Goal: Task Accomplishment & Management: Manage account settings

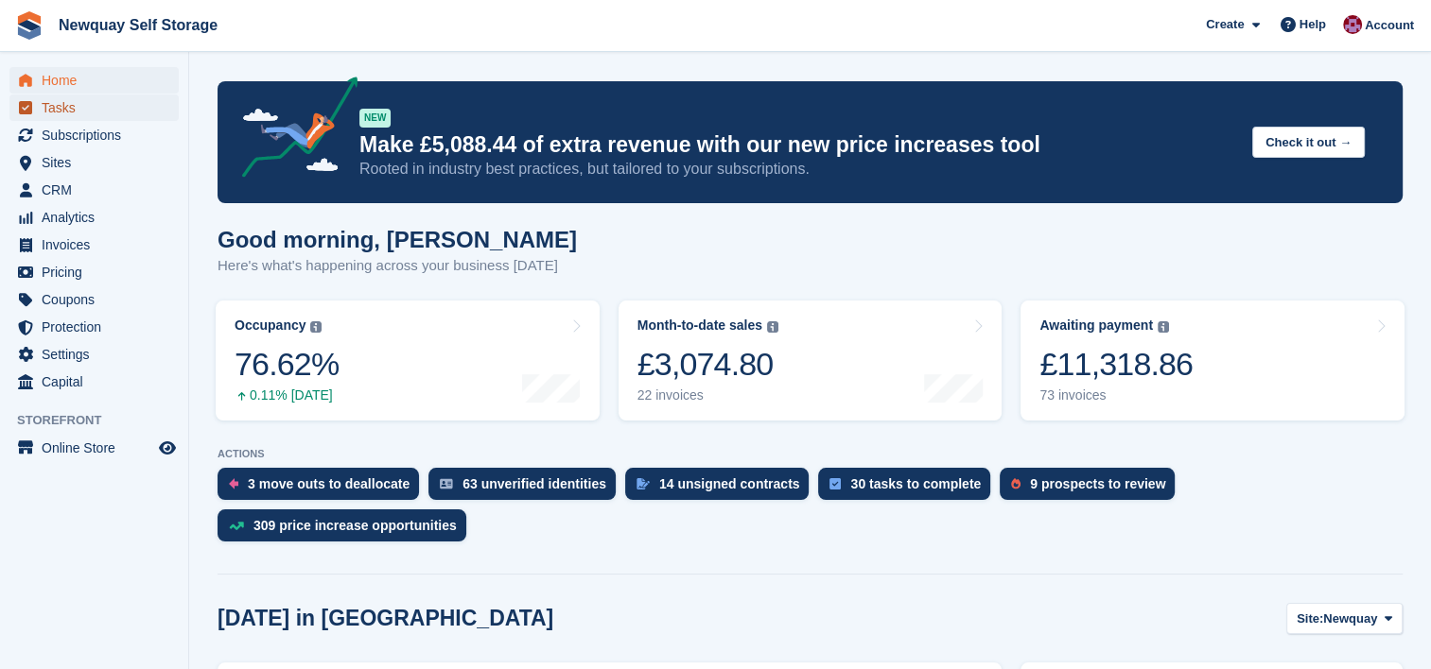
click at [76, 102] on span "Tasks" at bounding box center [98, 108] width 113 height 26
click at [106, 136] on span "Subscriptions" at bounding box center [98, 135] width 113 height 26
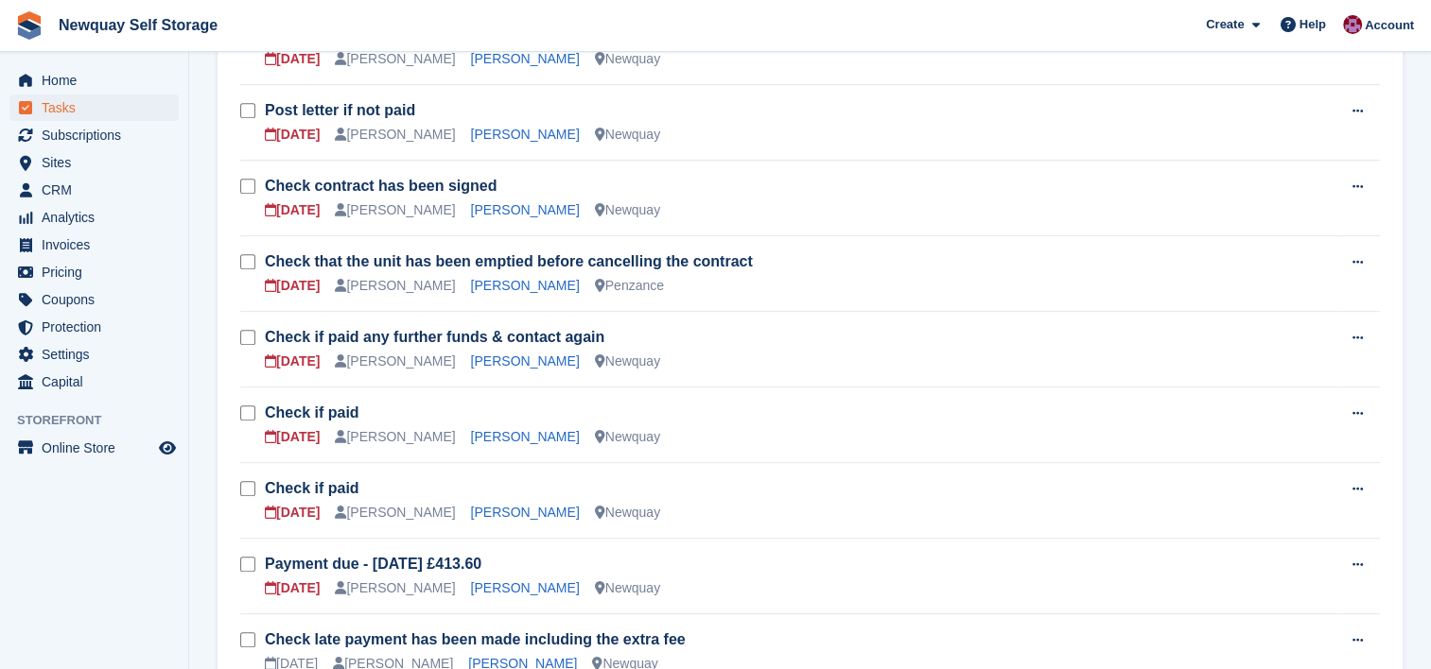
scroll to position [812, 0]
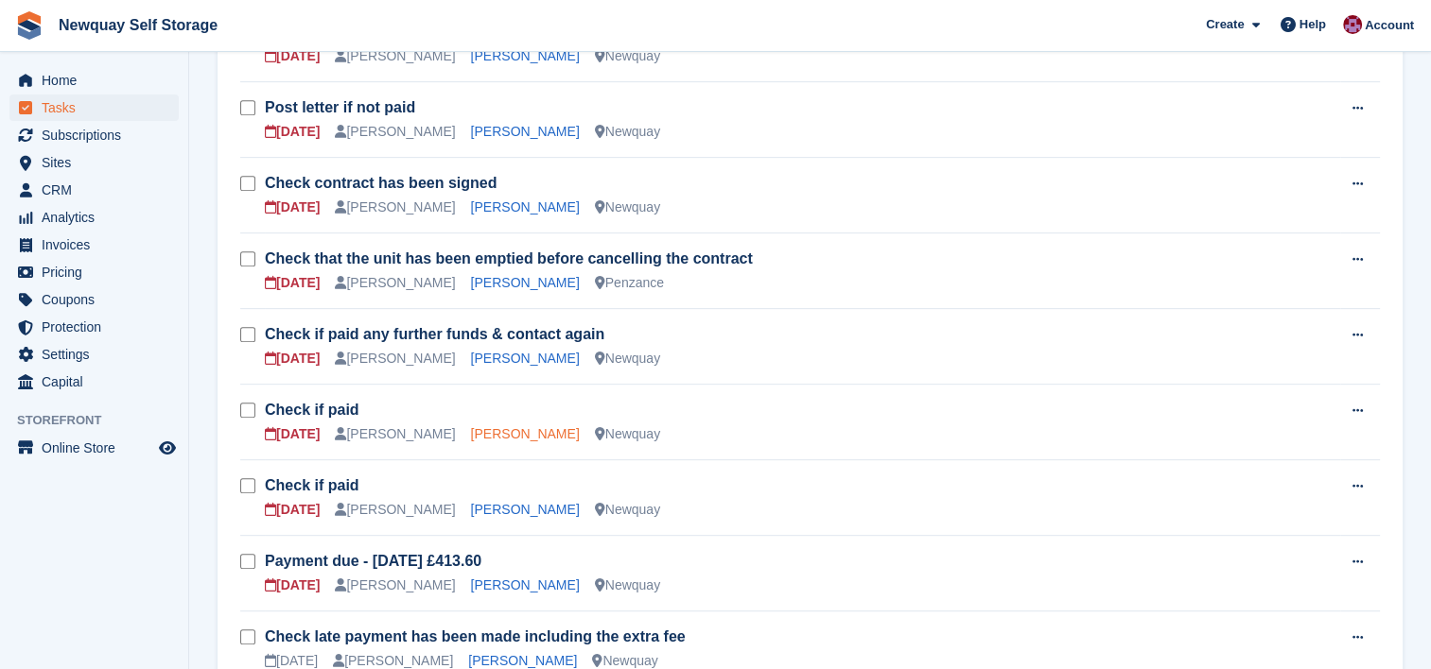
click at [487, 437] on link "Gina Blower" at bounding box center [525, 433] width 109 height 15
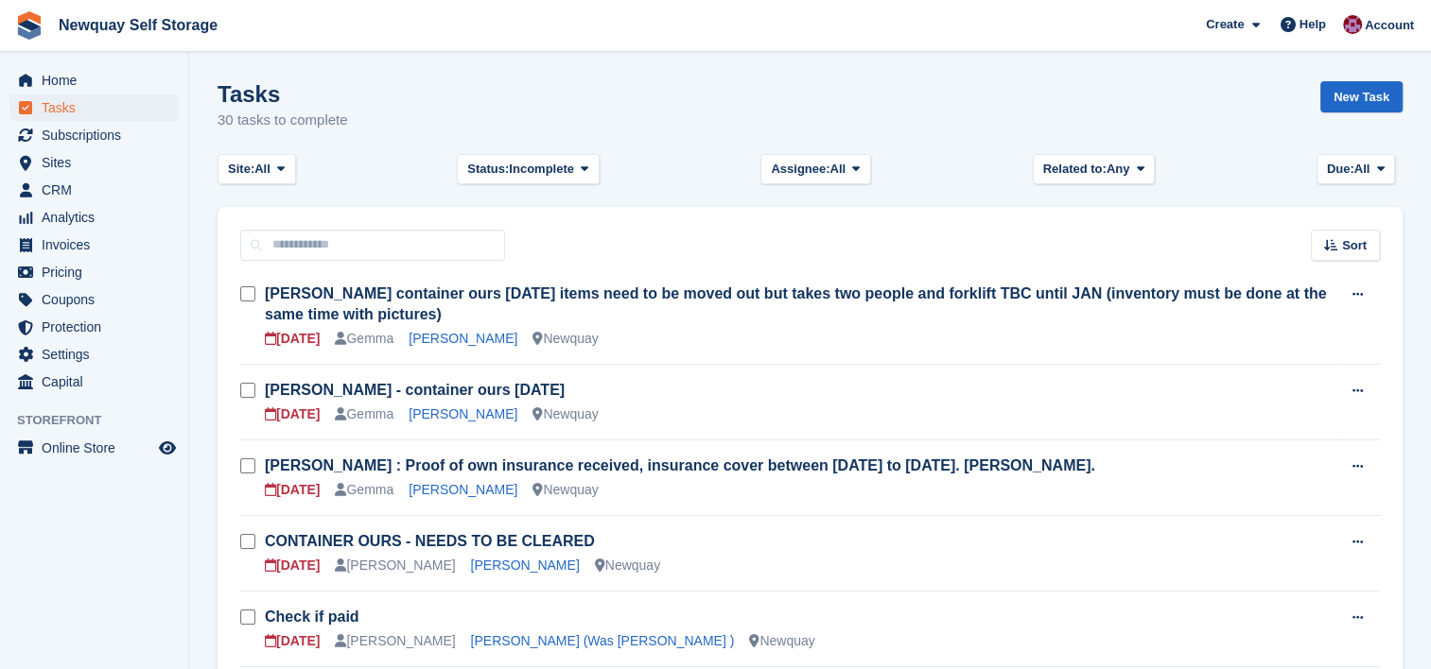
scroll to position [812, 0]
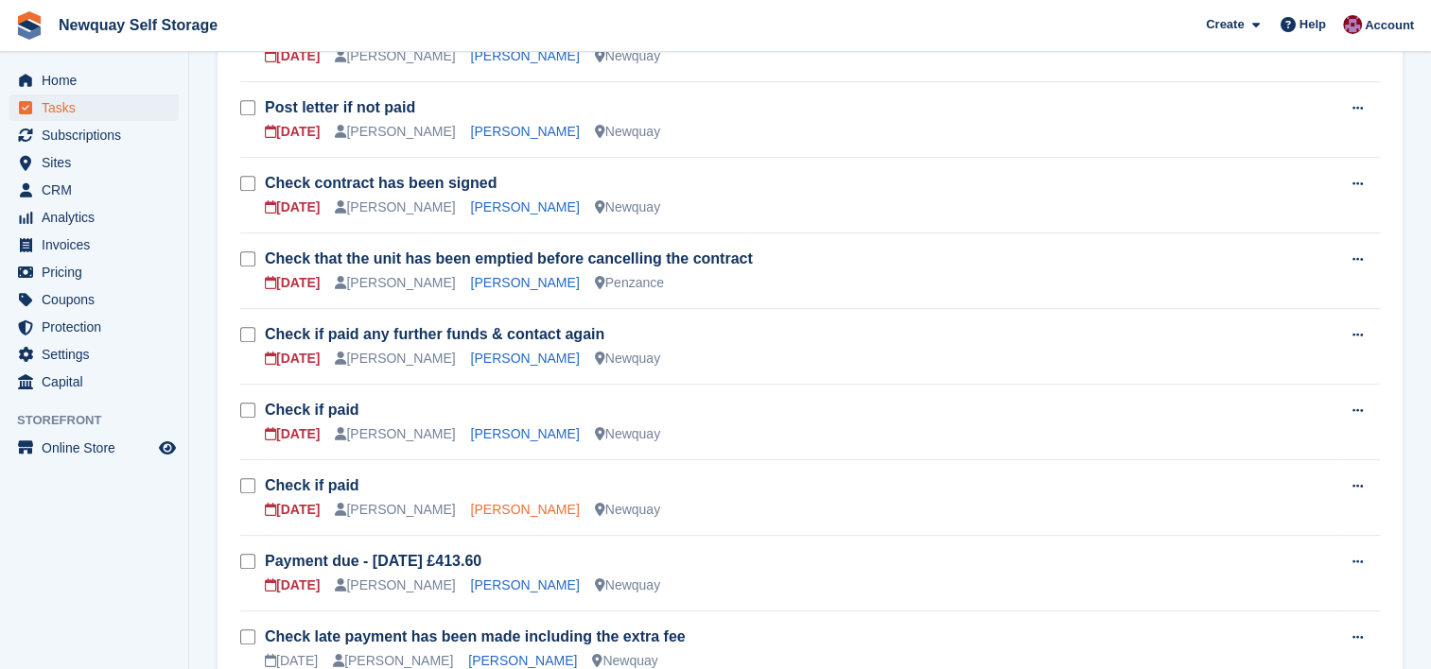
click at [493, 509] on link "[PERSON_NAME]" at bounding box center [525, 509] width 109 height 15
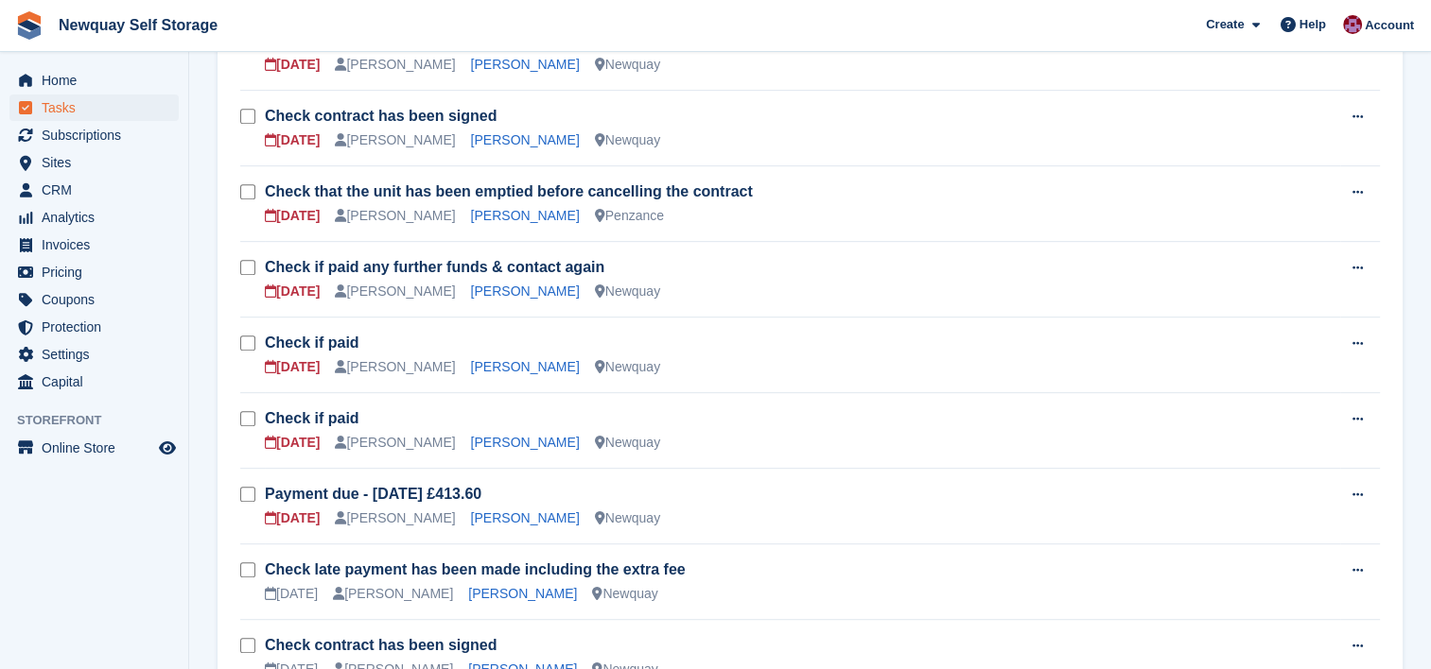
click at [711, 509] on div "02 Oct Colette Pearce Robin Miles Newquay" at bounding box center [802, 519] width 1075 height 20
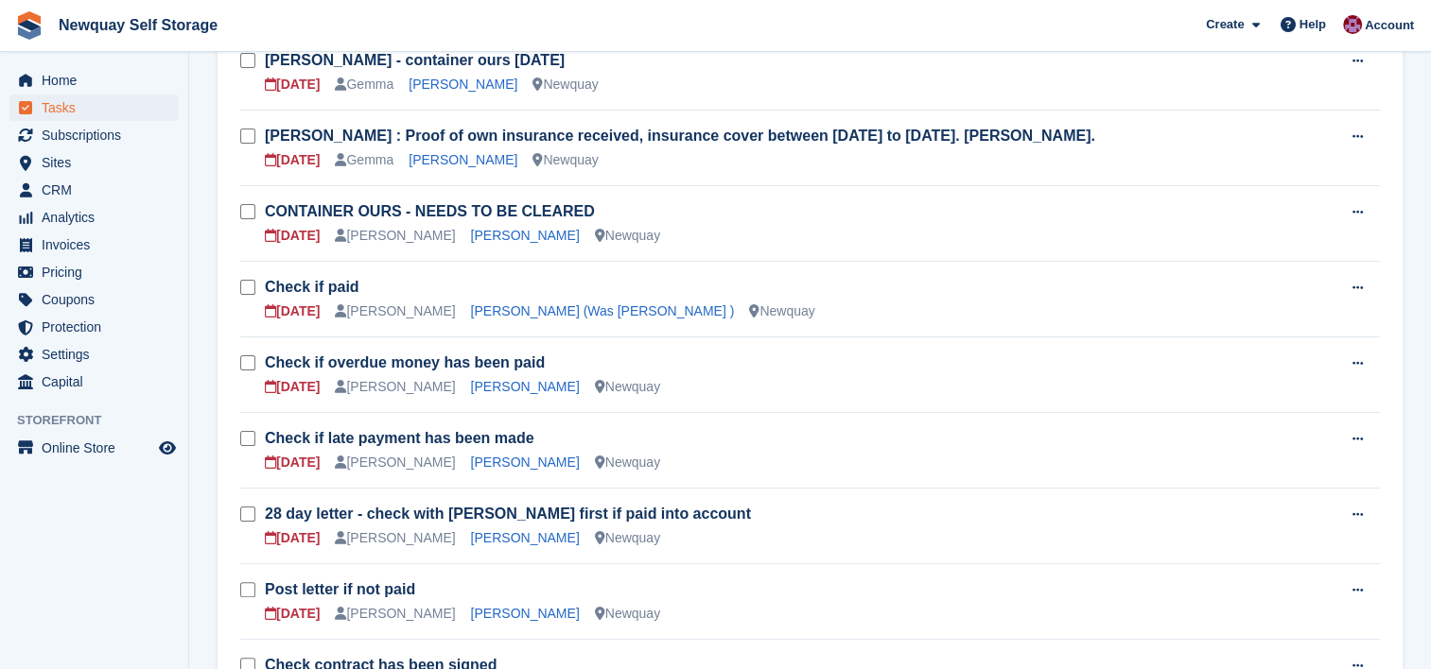
scroll to position [462, 0]
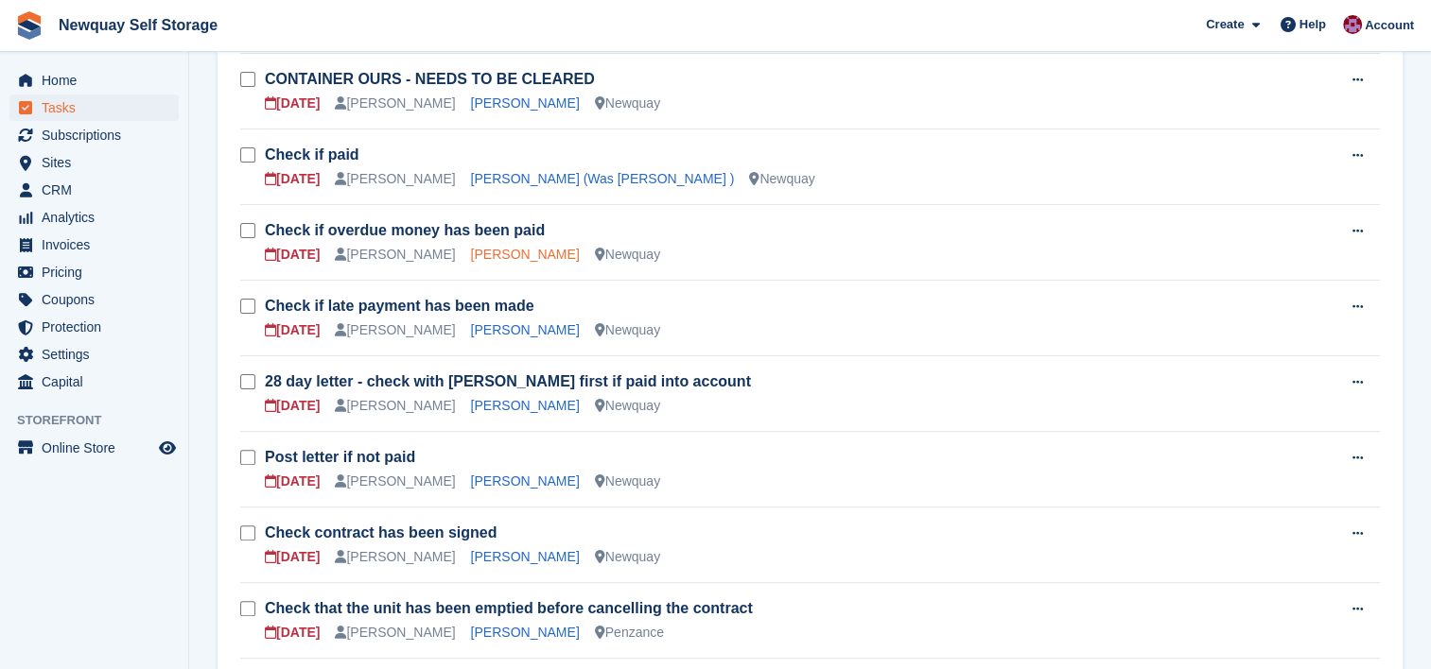
click at [498, 254] on link "Luke McCafferty" at bounding box center [525, 254] width 109 height 15
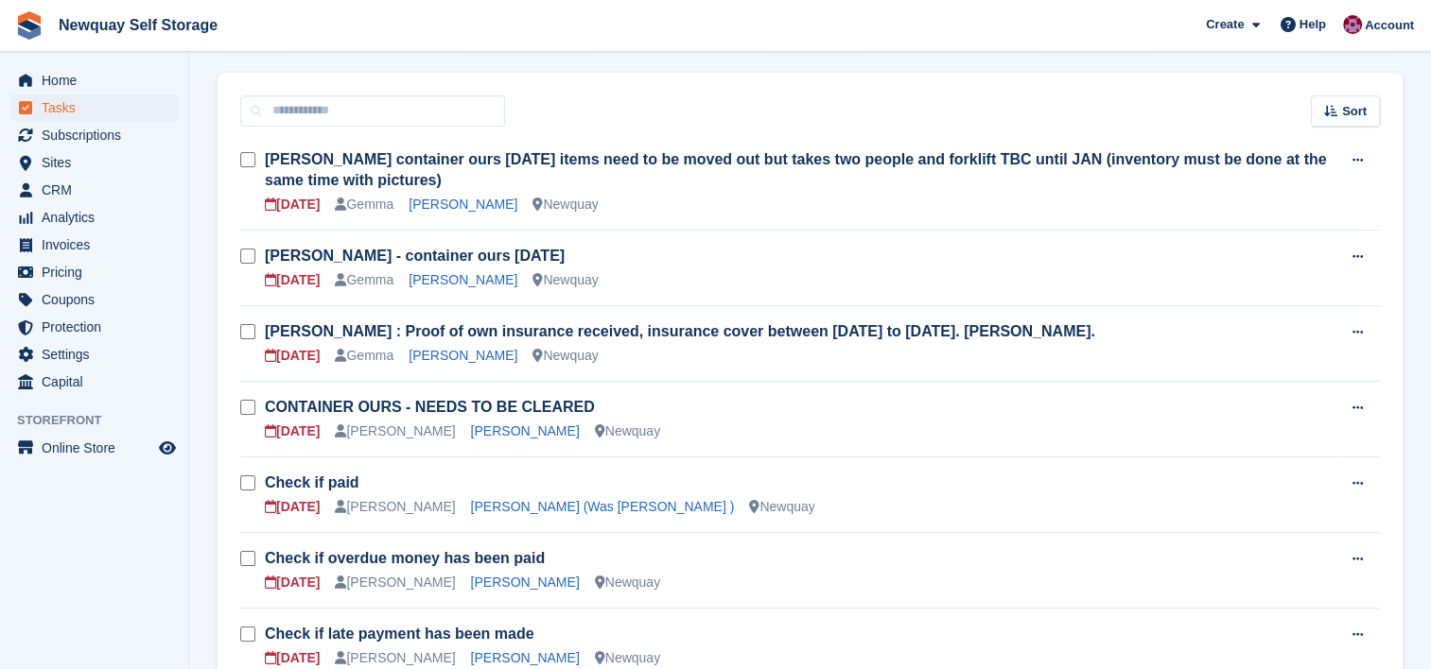
scroll to position [257, 0]
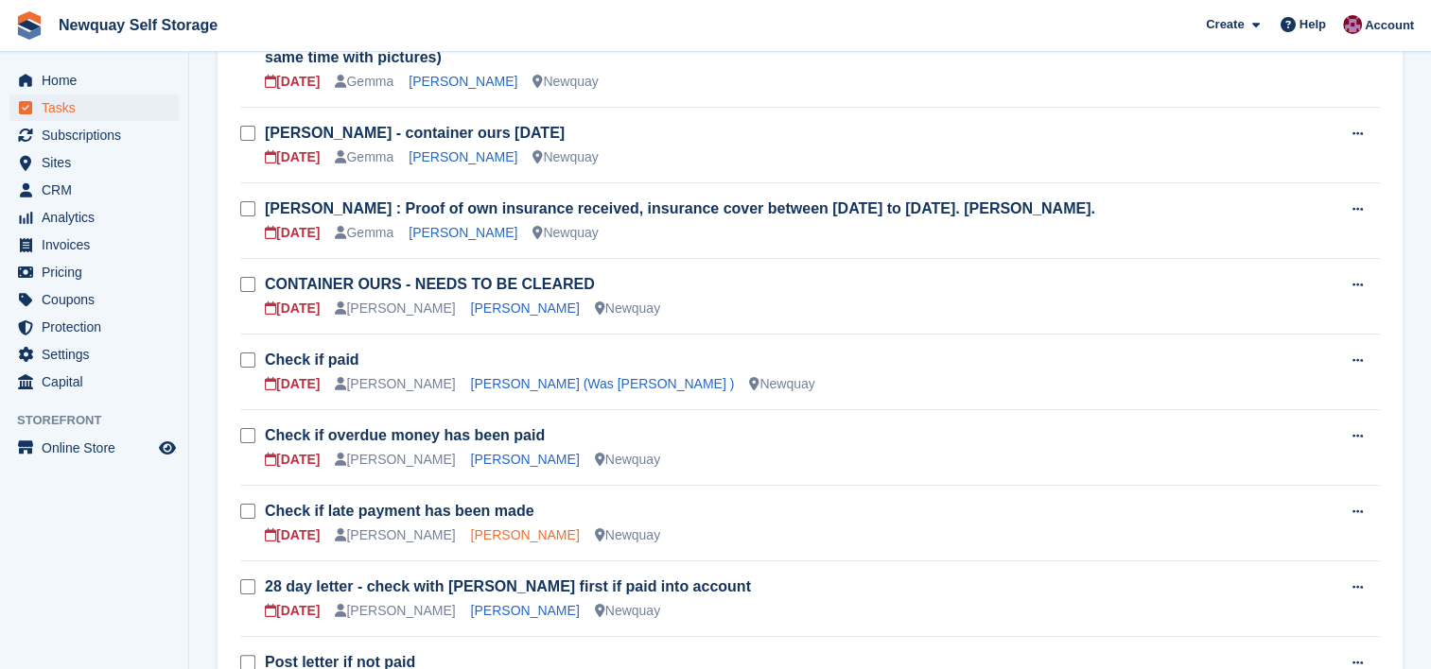
click at [495, 531] on link "Laura Dutton" at bounding box center [525, 535] width 109 height 15
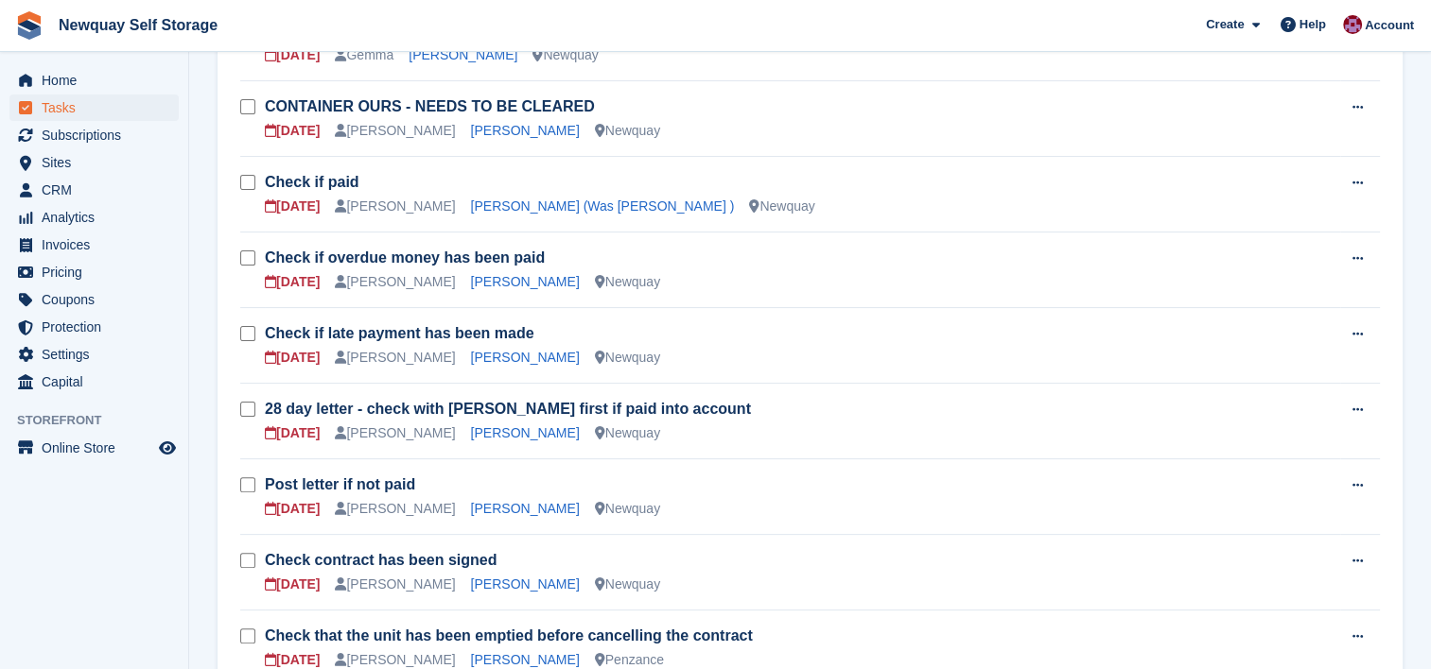
scroll to position [433, 0]
click at [521, 583] on link "Cherryl Dallis Cooke" at bounding box center [525, 586] width 109 height 15
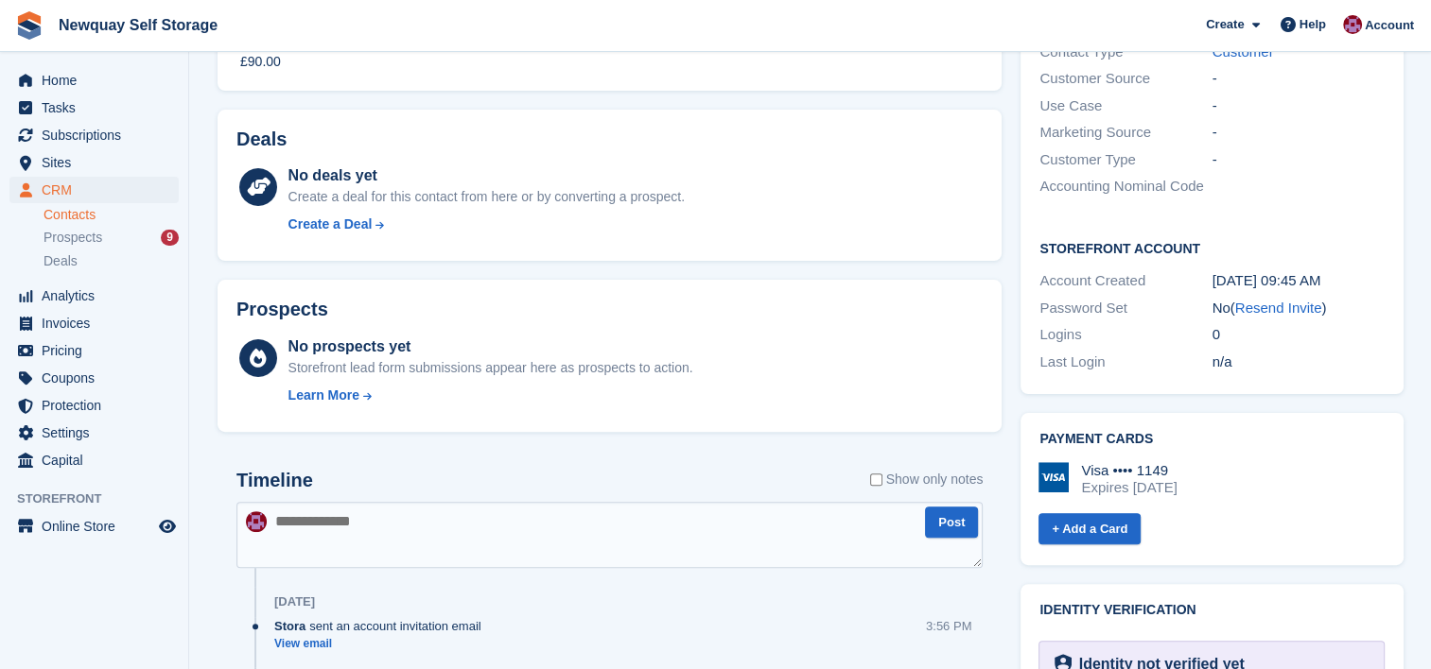
scroll to position [478, 0]
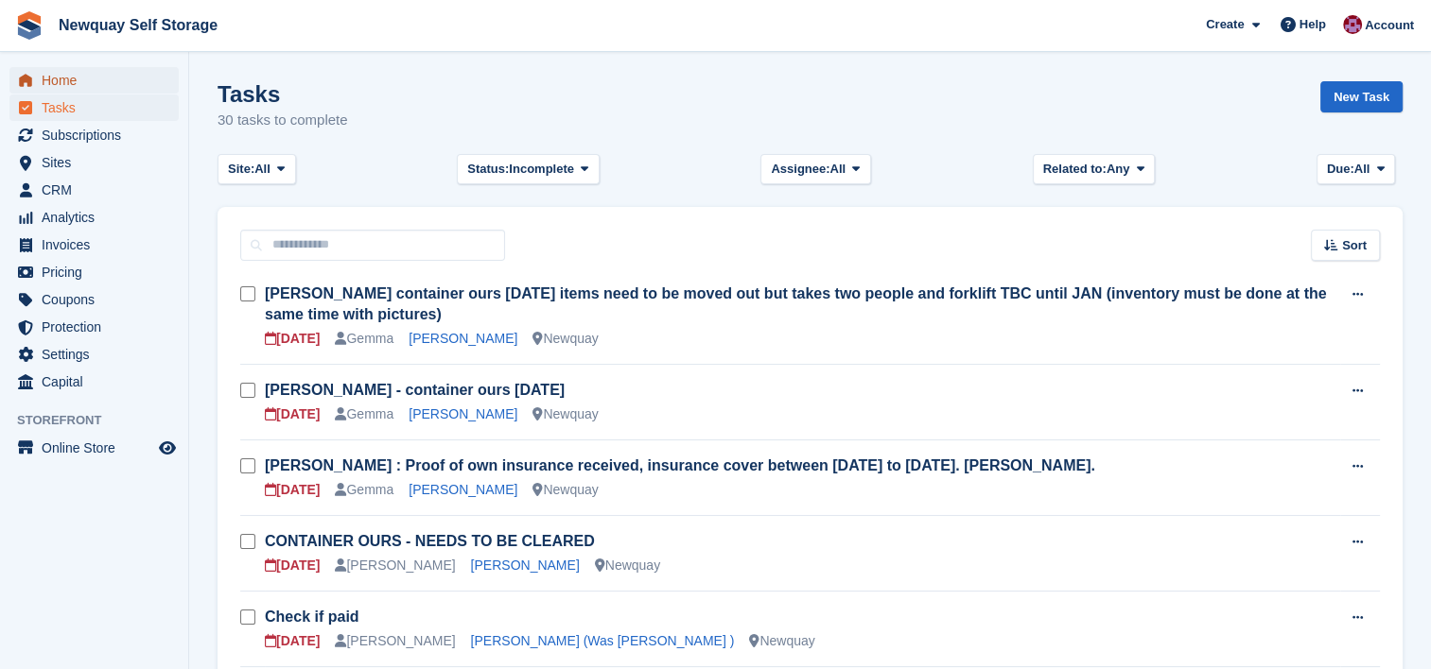
click at [61, 84] on span "Home" at bounding box center [98, 80] width 113 height 26
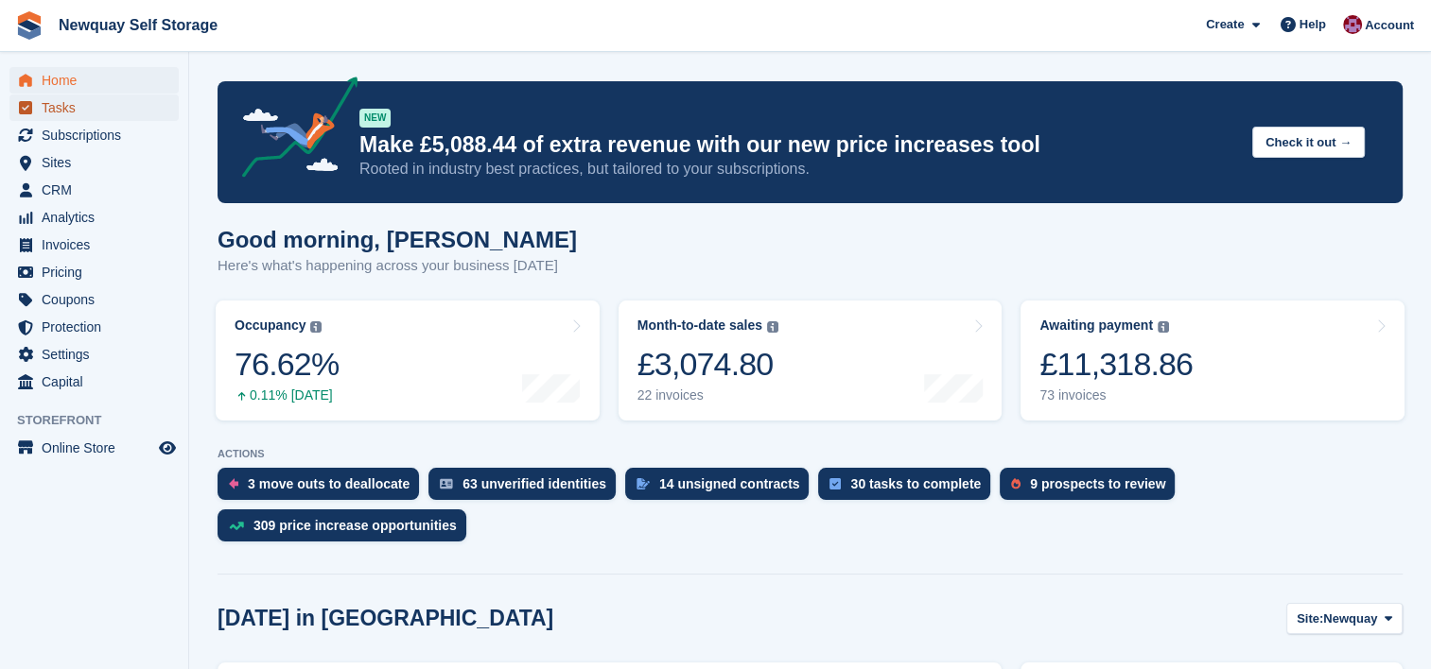
click at [61, 96] on span "Tasks" at bounding box center [98, 108] width 113 height 26
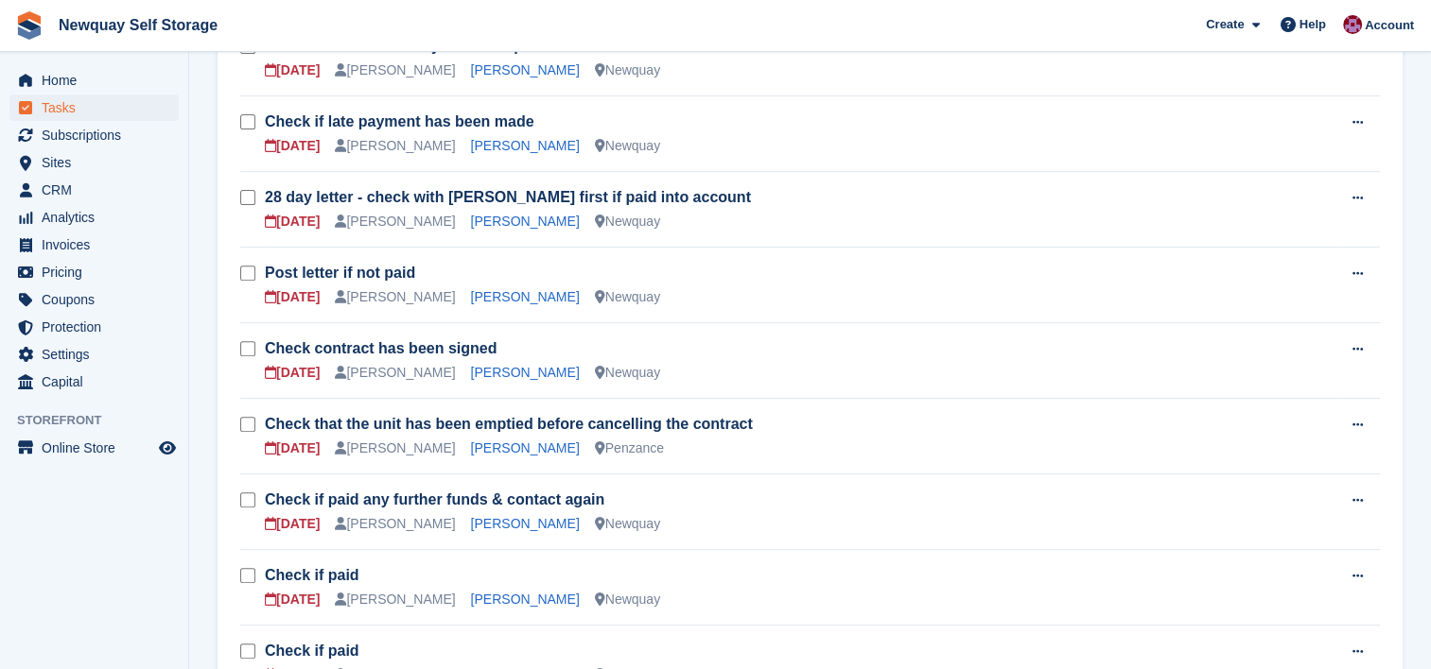
scroll to position [650, 0]
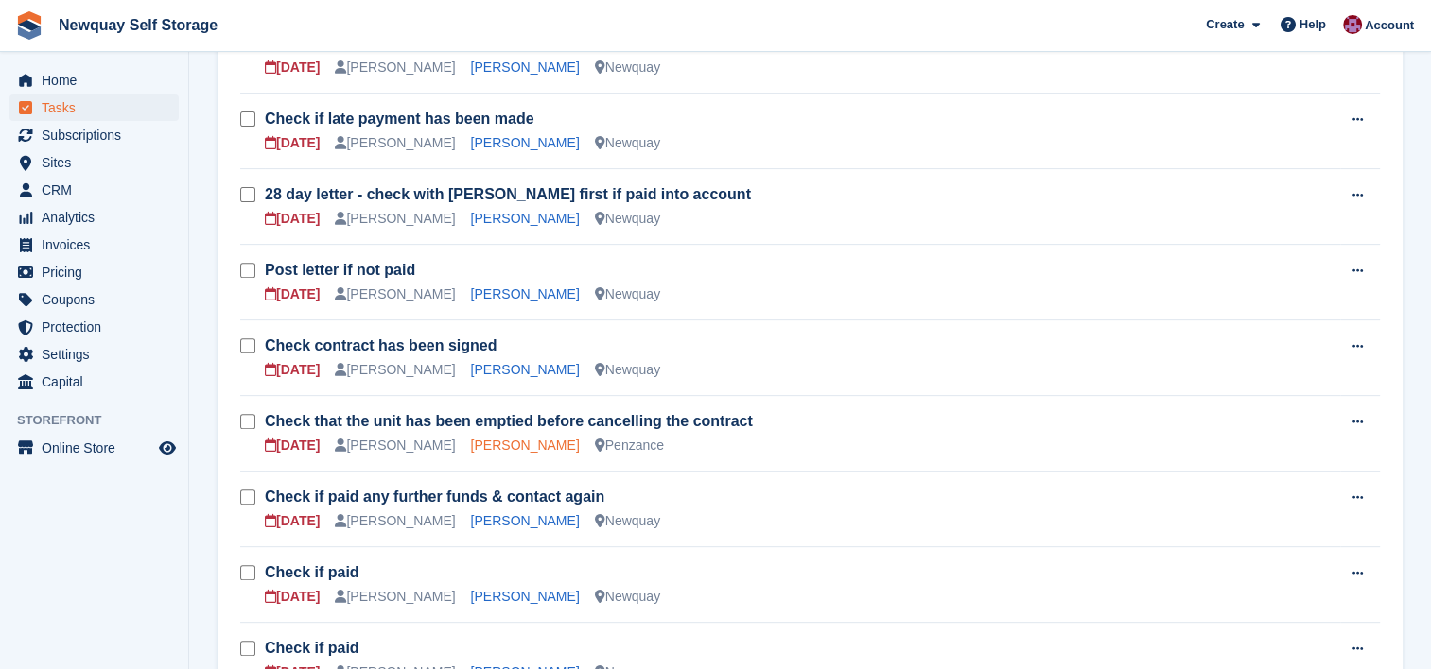
click at [487, 443] on link "James Fraser" at bounding box center [525, 445] width 109 height 15
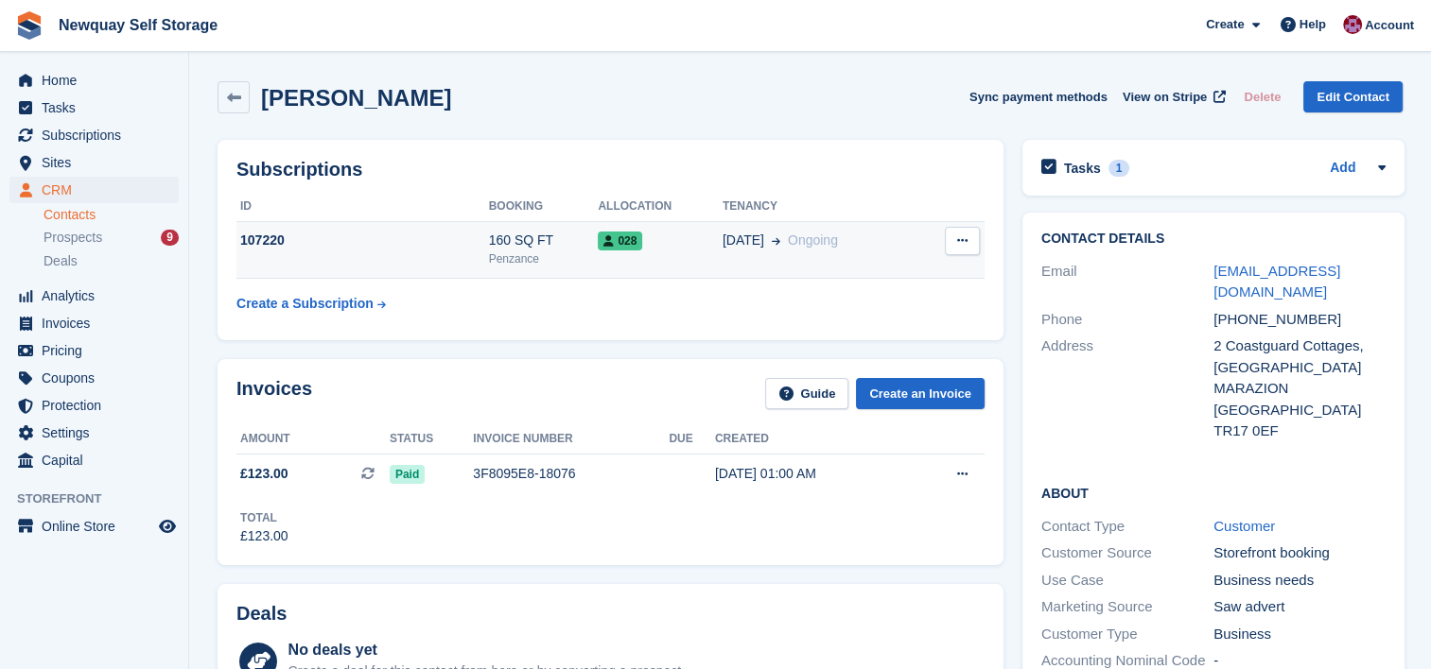
click at [961, 236] on icon at bounding box center [962, 241] width 10 height 12
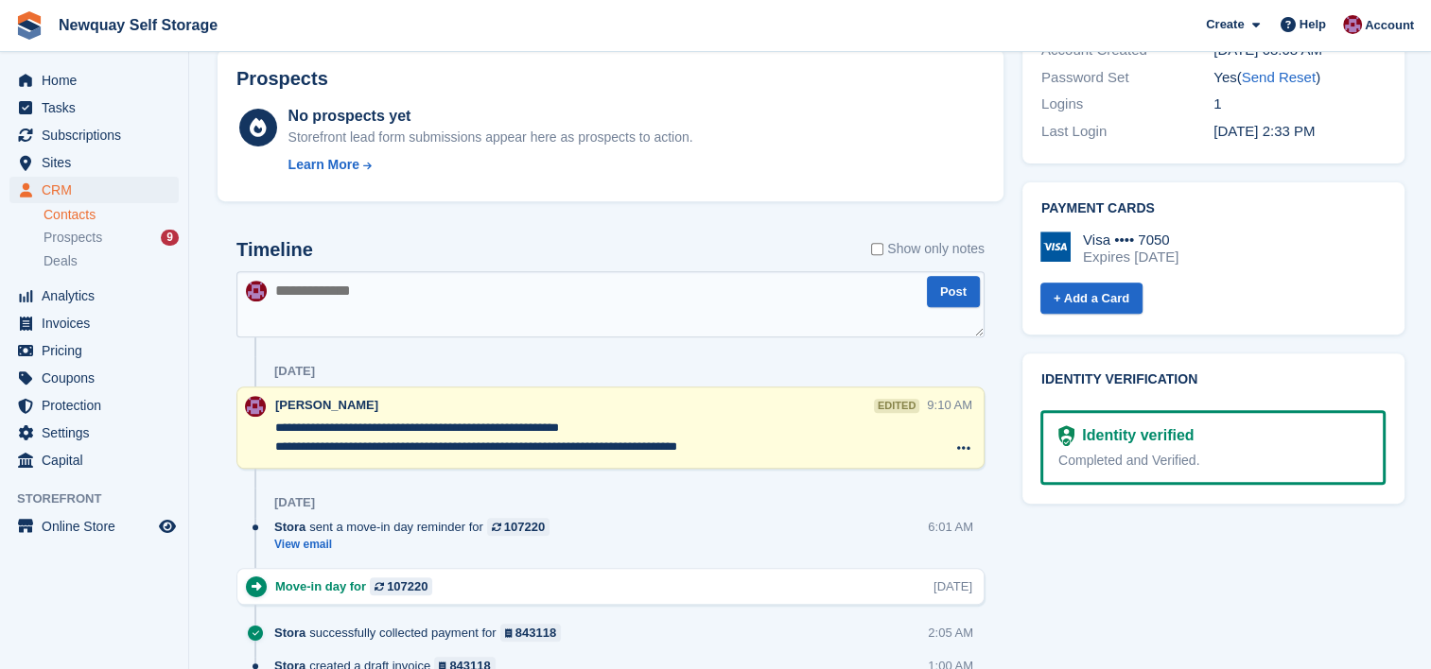
scroll to position [707, 0]
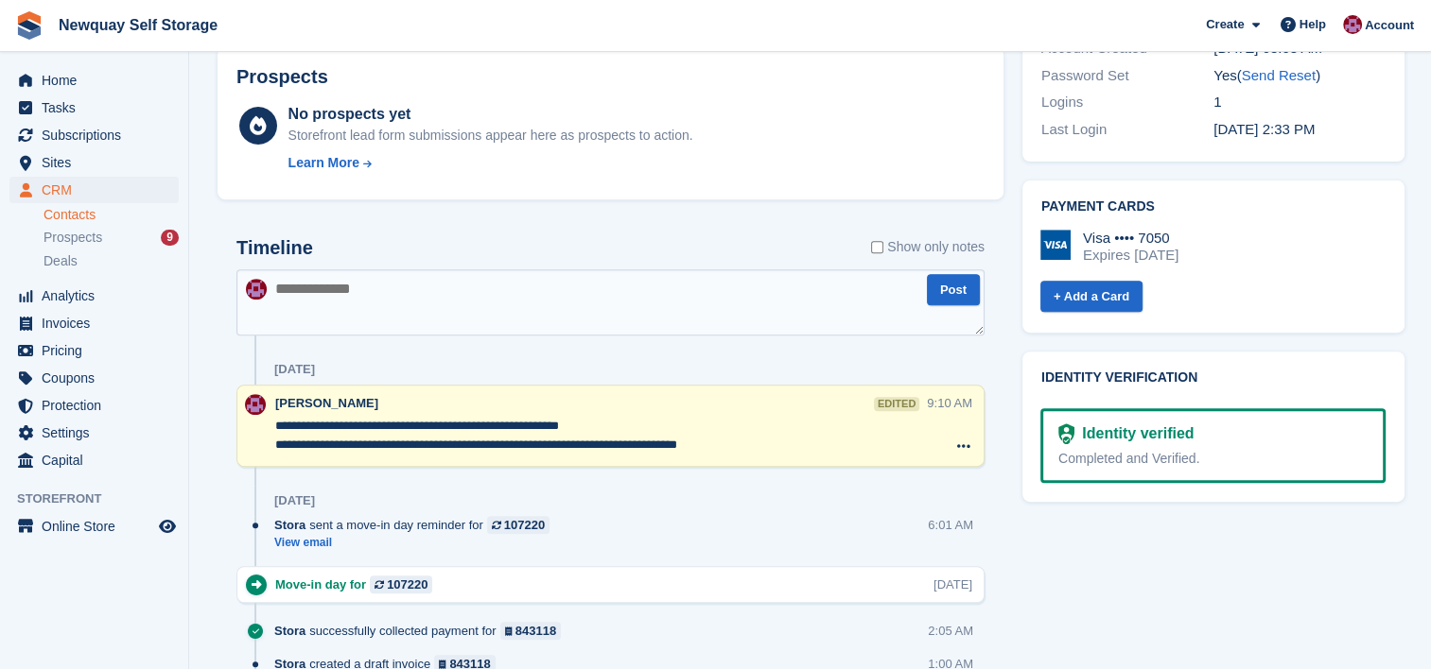
click at [594, 284] on textarea at bounding box center [610, 302] width 748 height 66
click at [275, 287] on textarea "**********" at bounding box center [610, 302] width 748 height 66
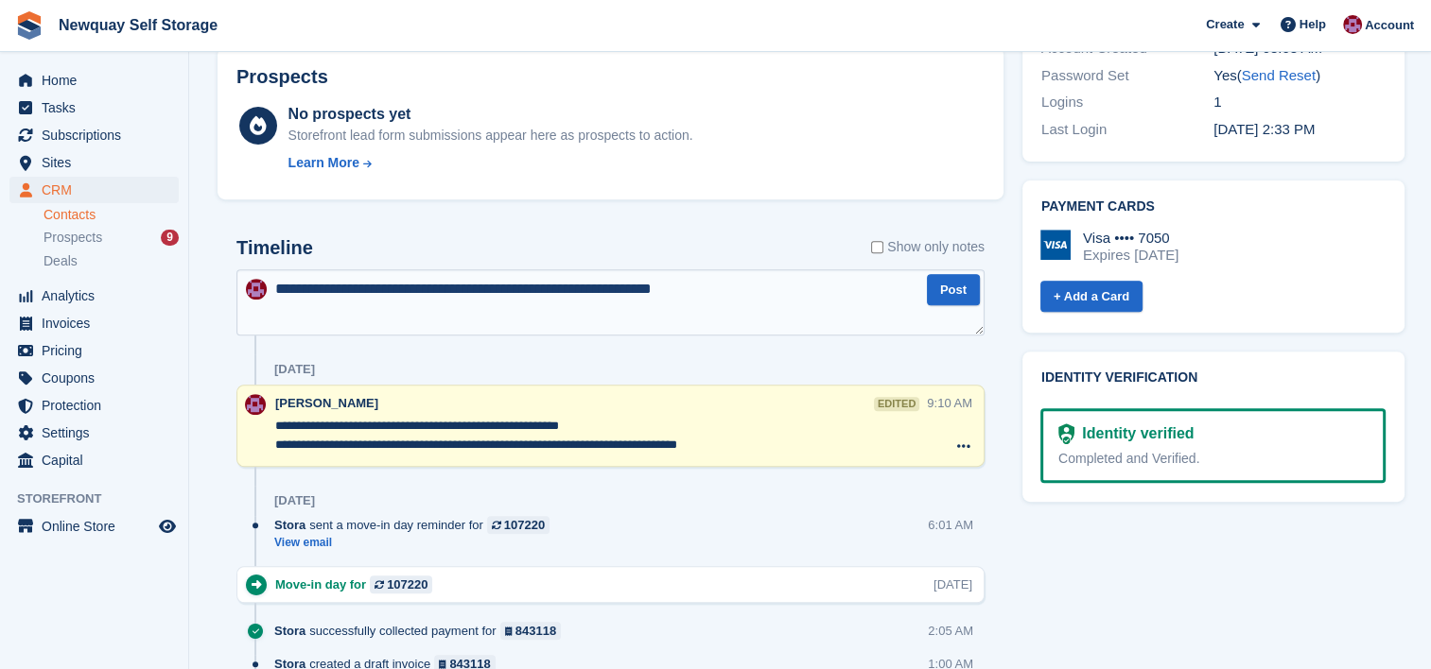
click at [514, 295] on textarea "**********" at bounding box center [610, 302] width 748 height 66
click at [780, 291] on textarea "**********" at bounding box center [610, 302] width 748 height 66
type textarea "**********"
click at [950, 297] on button "Post" at bounding box center [953, 289] width 53 height 31
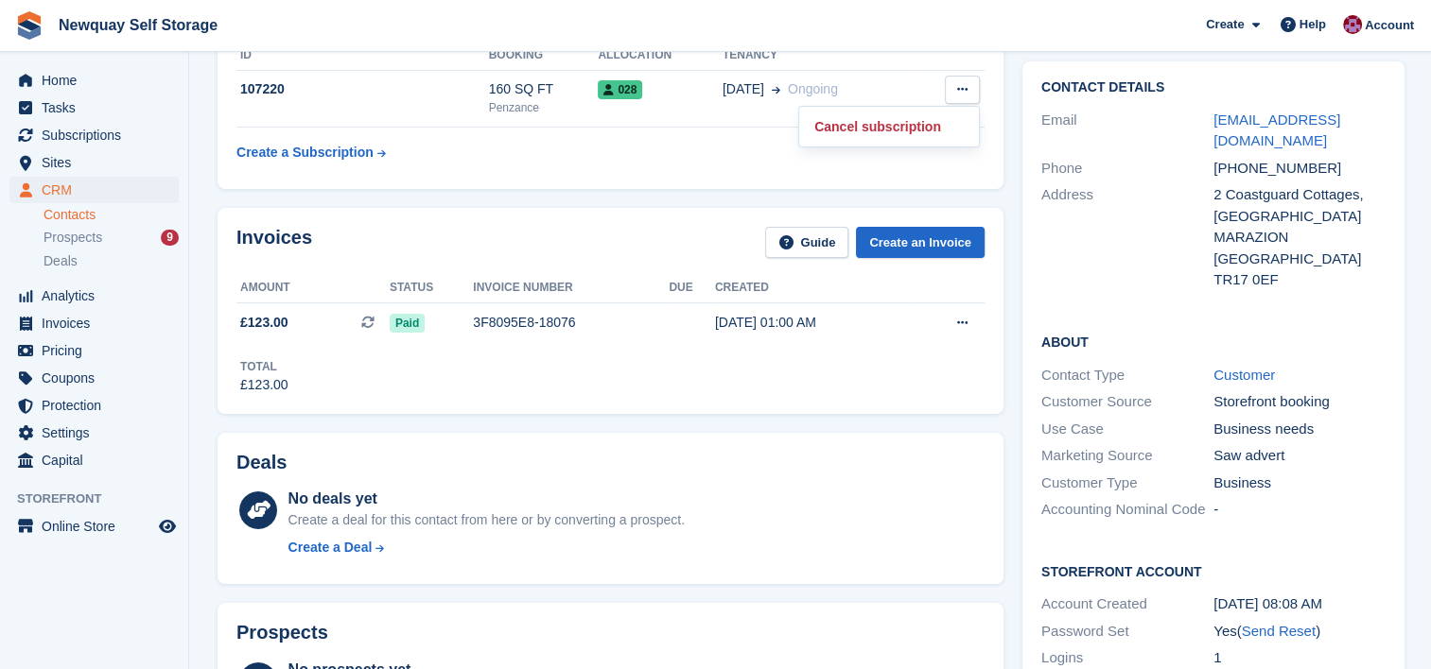
scroll to position [0, 0]
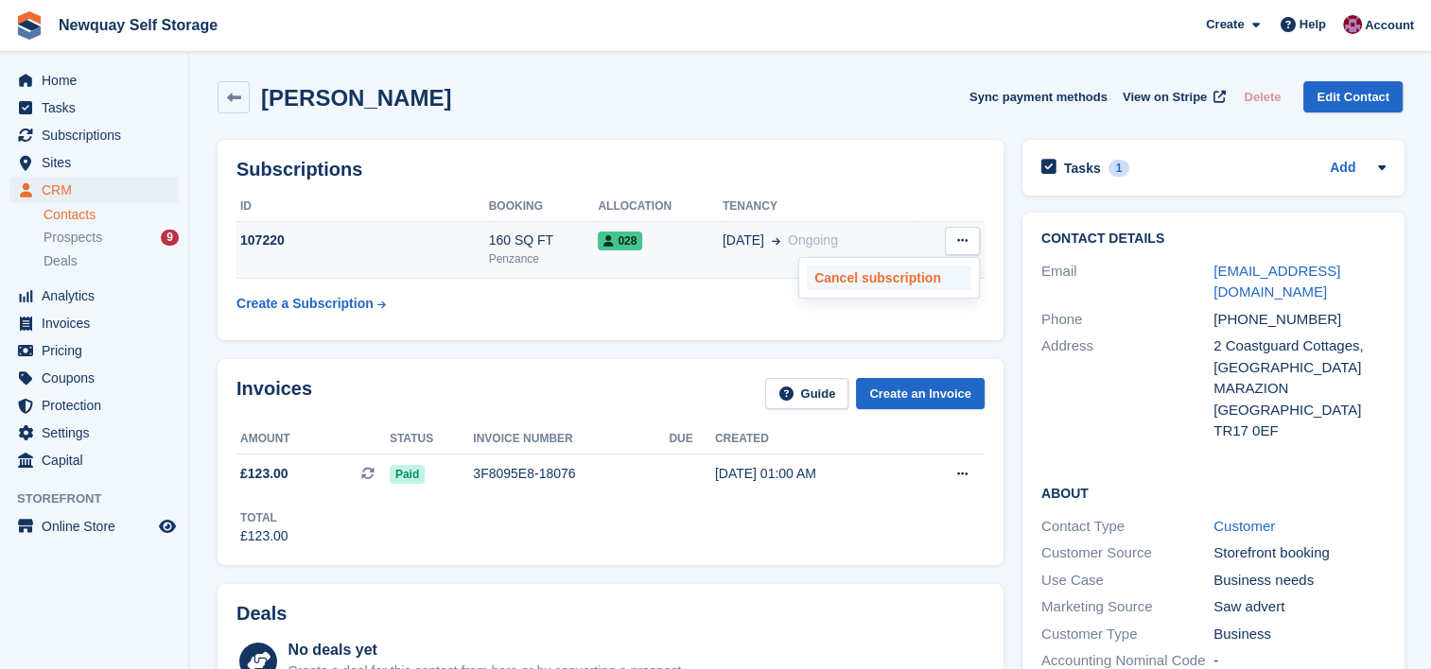
click at [901, 278] on p "Cancel subscription" at bounding box center [889, 278] width 165 height 25
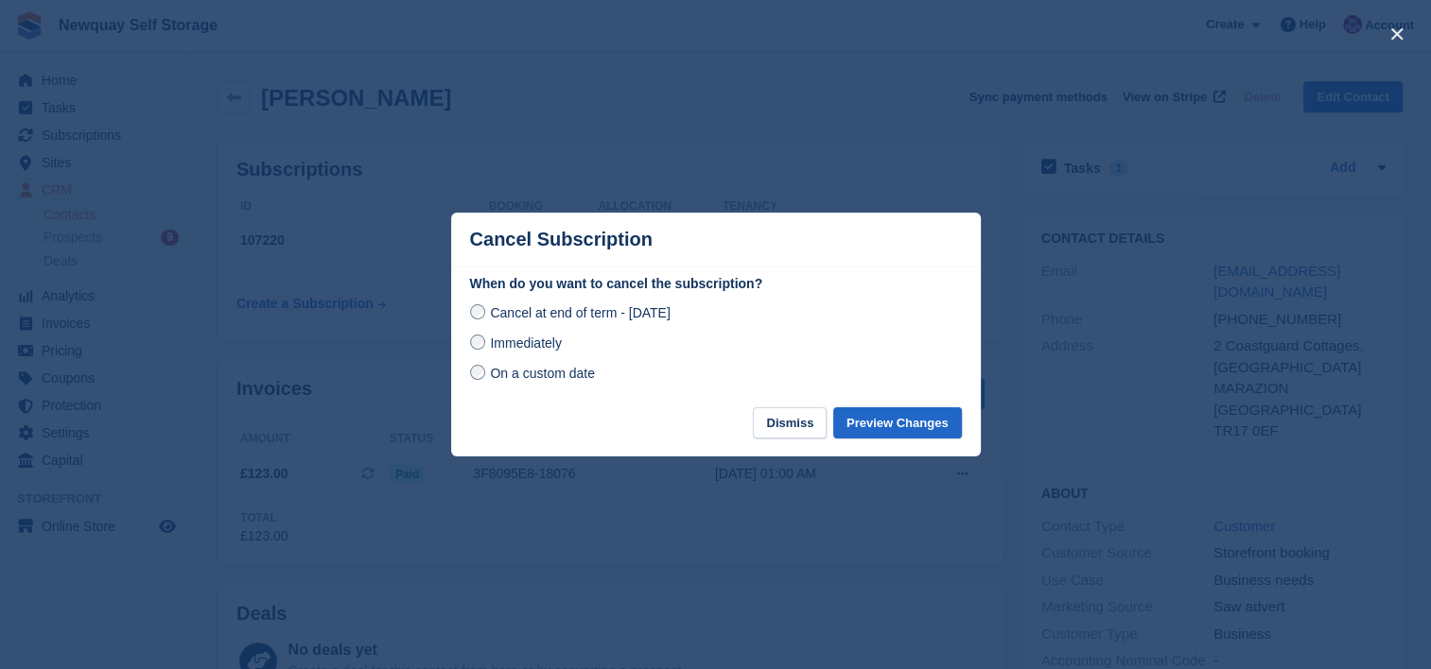
click at [533, 351] on span "Immediately" at bounding box center [525, 343] width 71 height 15
click at [881, 427] on button "Preview Changes" at bounding box center [897, 423] width 129 height 31
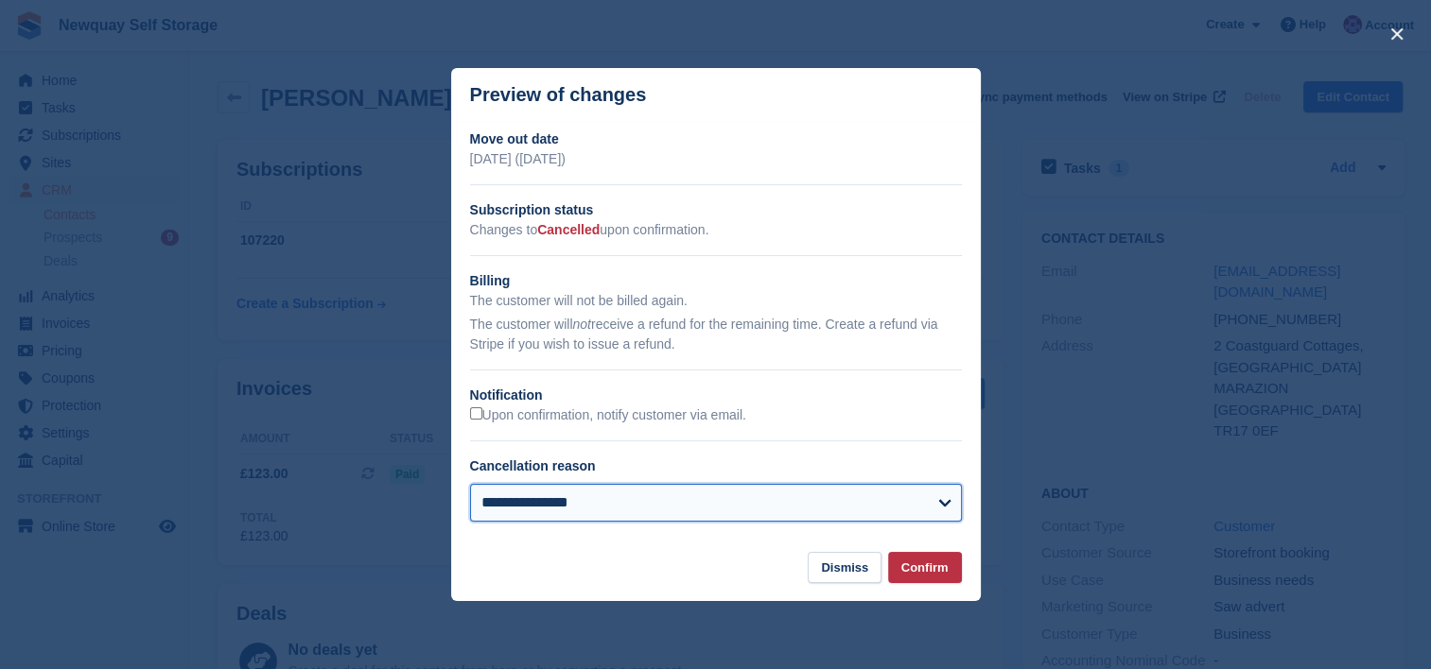
click at [934, 507] on select "**********" at bounding box center [716, 503] width 492 height 38
select select "**********"
click at [470, 485] on select "**********" at bounding box center [716, 503] width 492 height 38
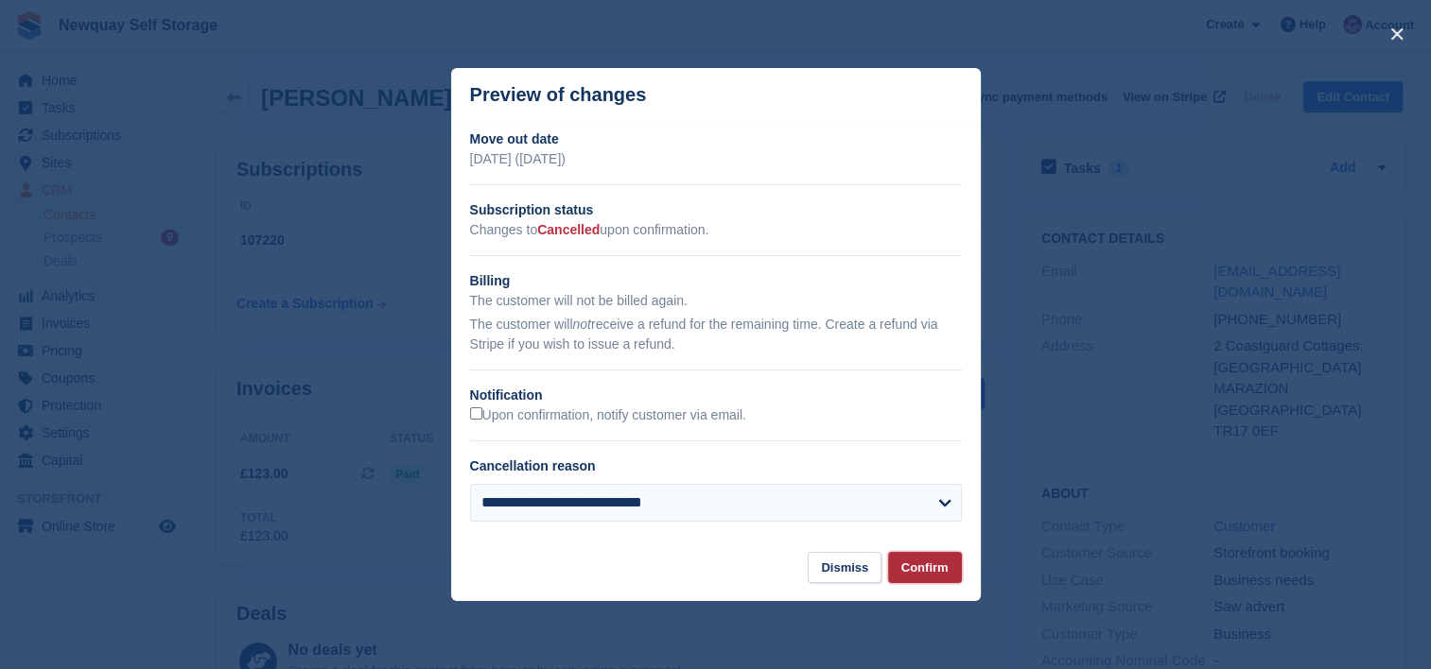
click at [934, 570] on button "Confirm" at bounding box center [925, 567] width 74 height 31
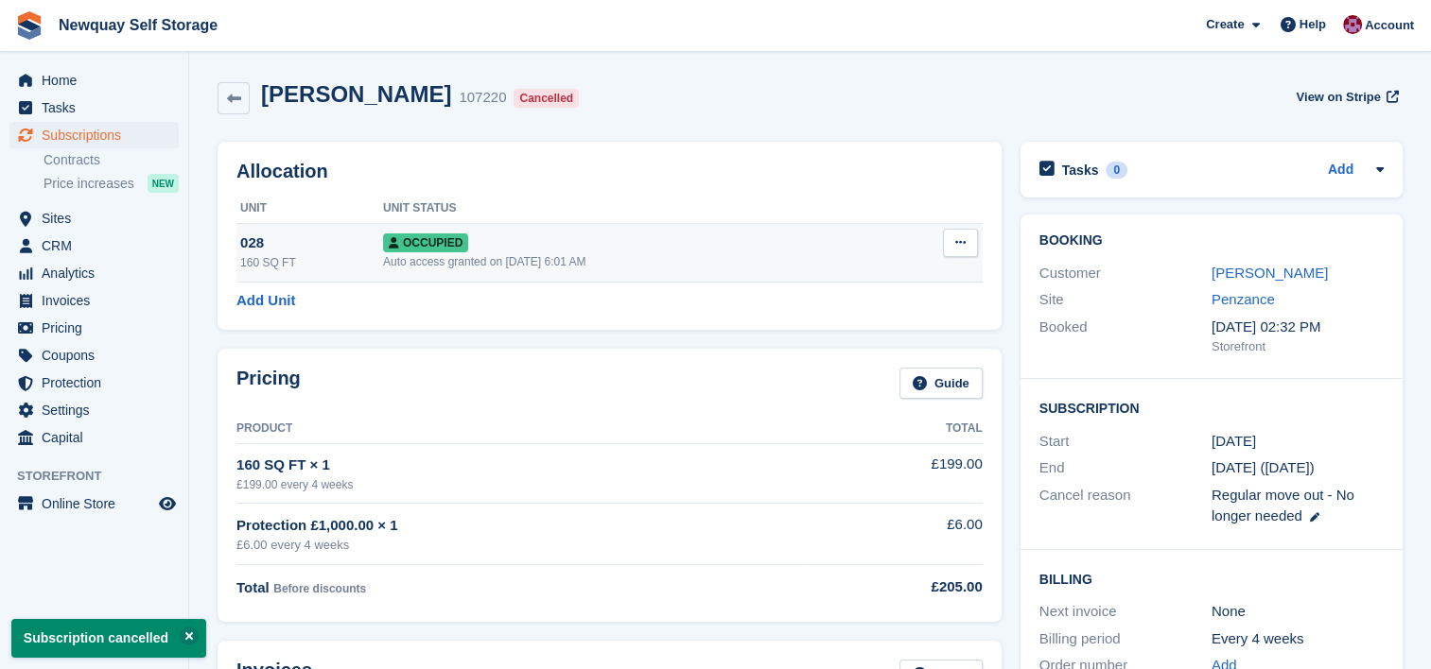
click at [953, 244] on button at bounding box center [960, 243] width 35 height 28
click at [843, 342] on p "Deallocate" at bounding box center [887, 345] width 165 height 25
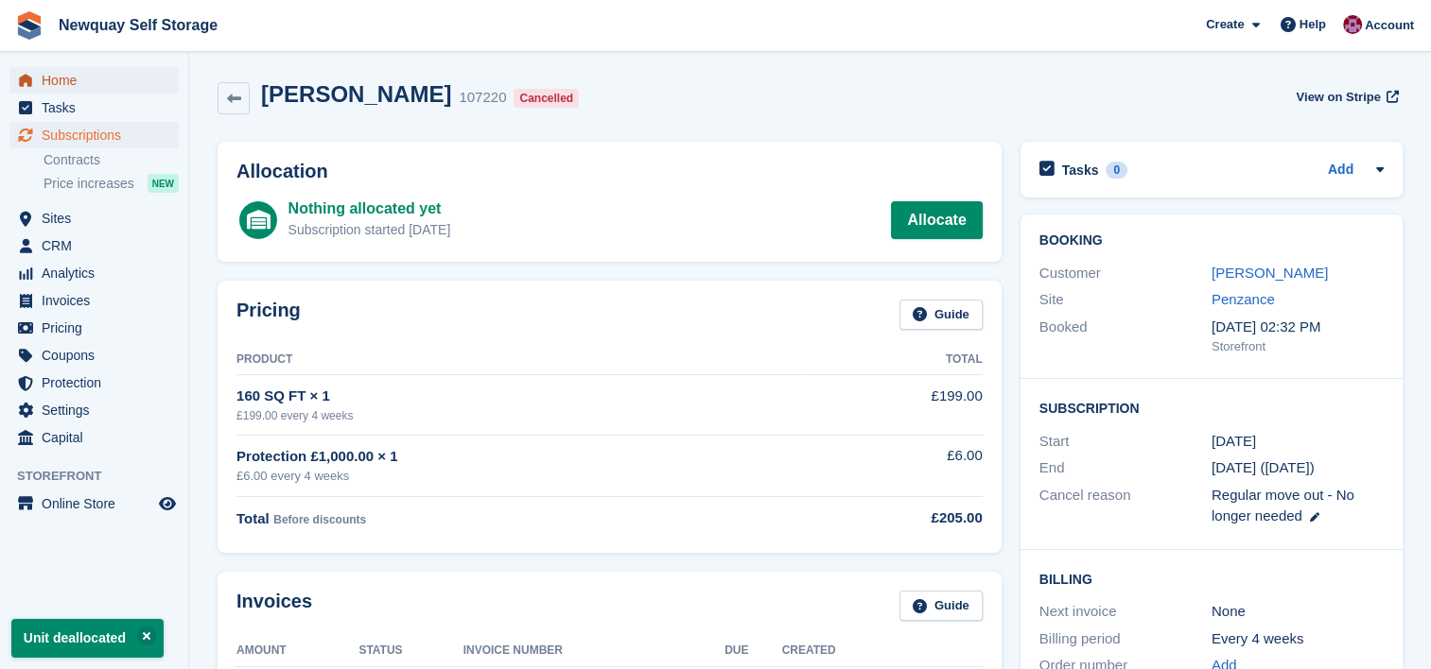
click at [84, 74] on span "Home" at bounding box center [98, 80] width 113 height 26
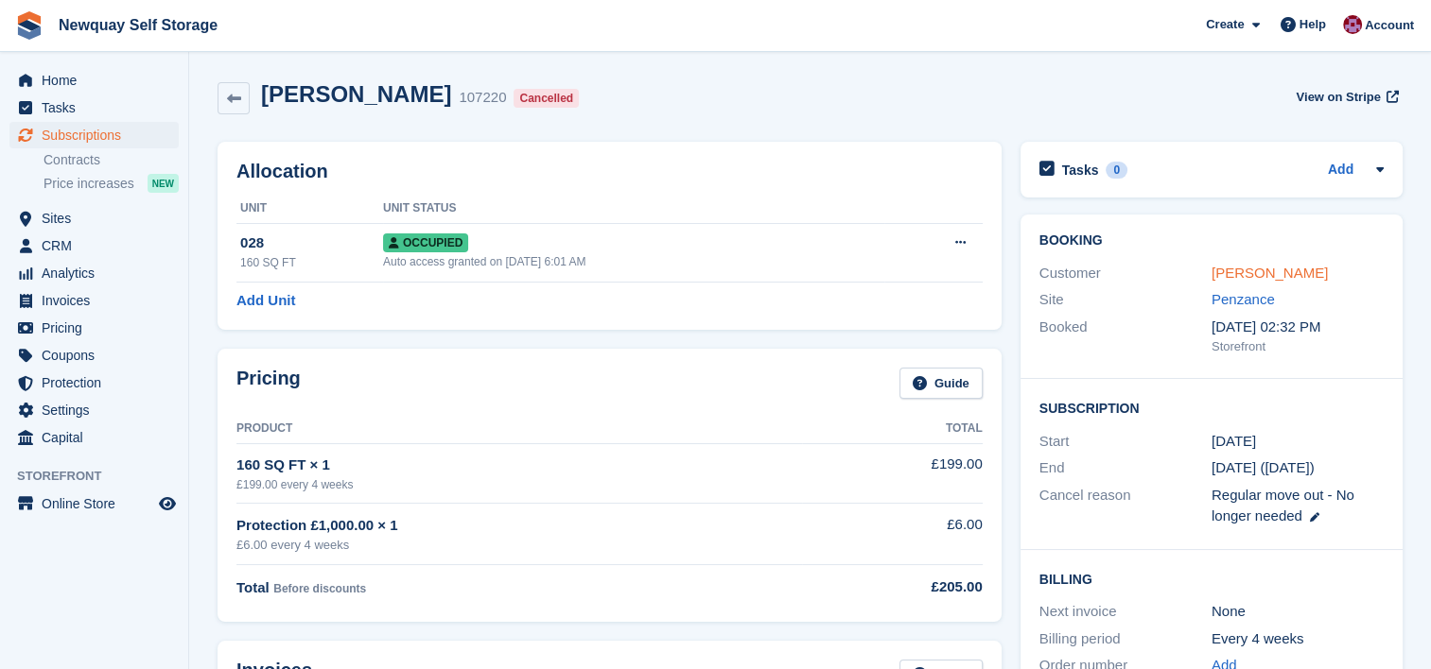
click at [1212, 271] on link "[PERSON_NAME]" at bounding box center [1269, 273] width 116 height 16
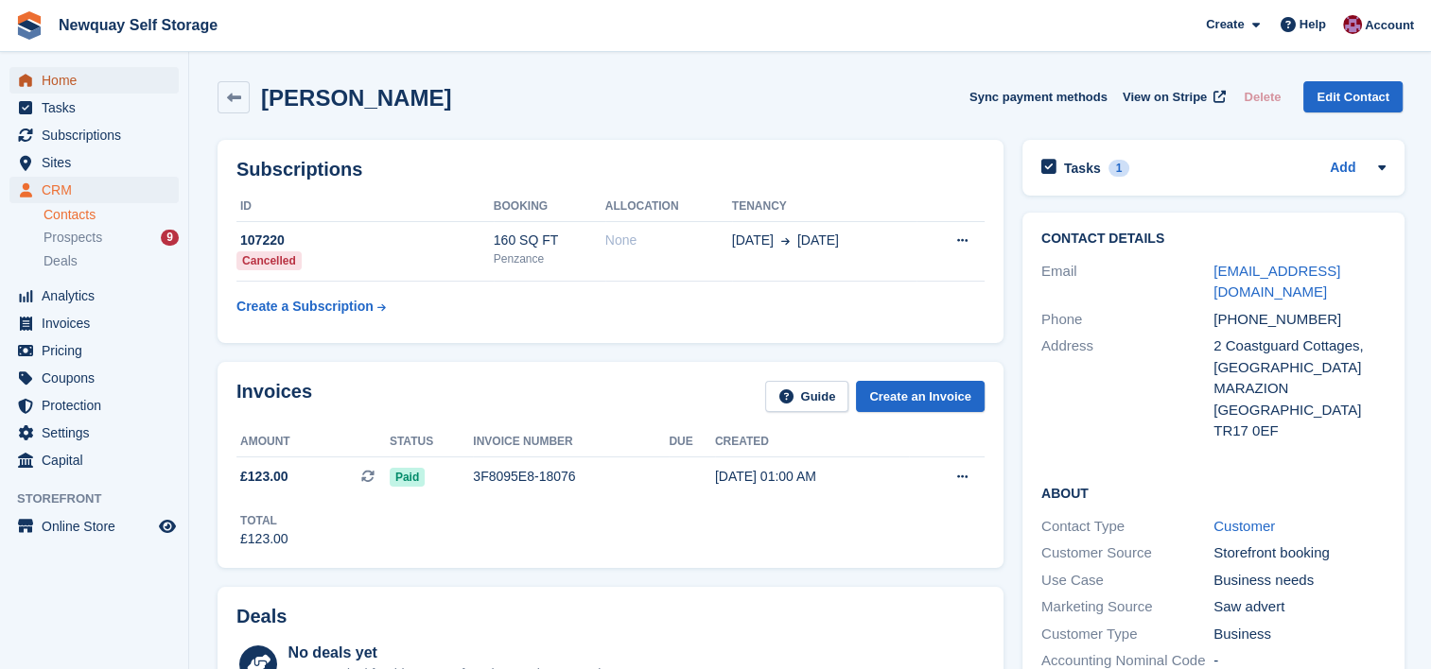
click at [50, 83] on span "Home" at bounding box center [98, 80] width 113 height 26
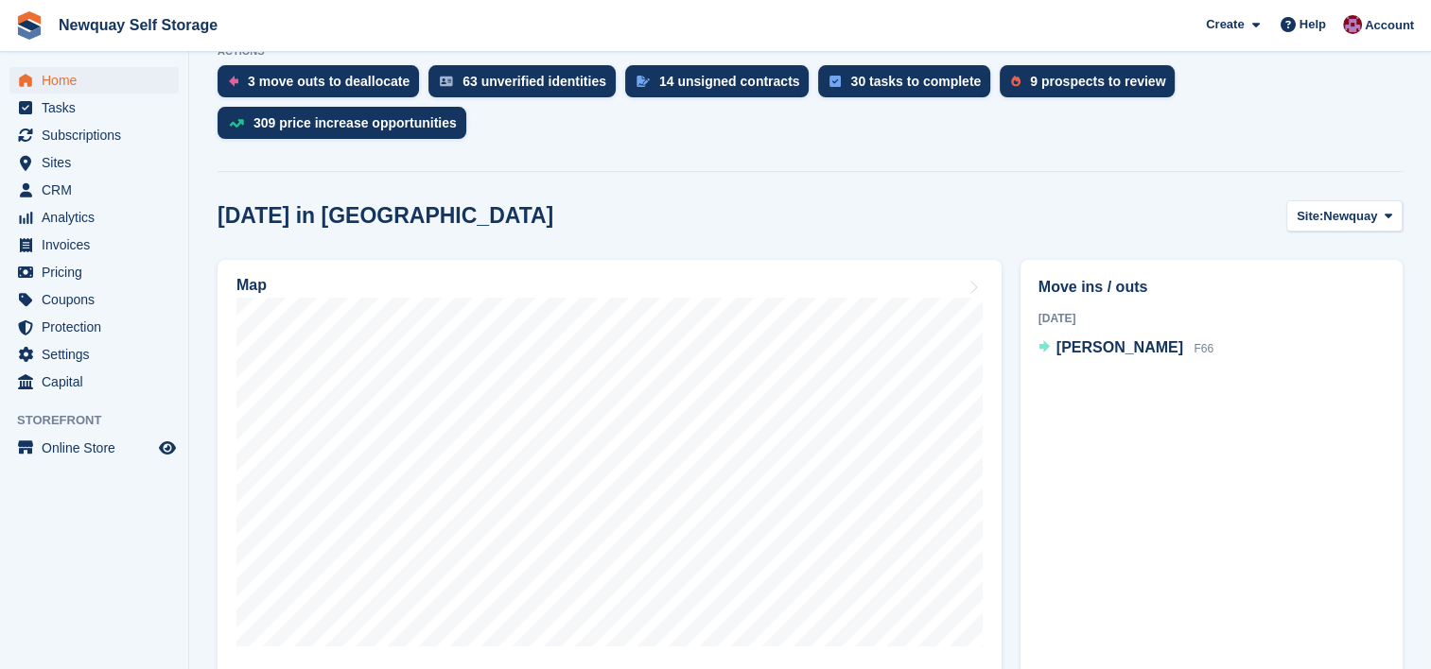
scroll to position [601, 0]
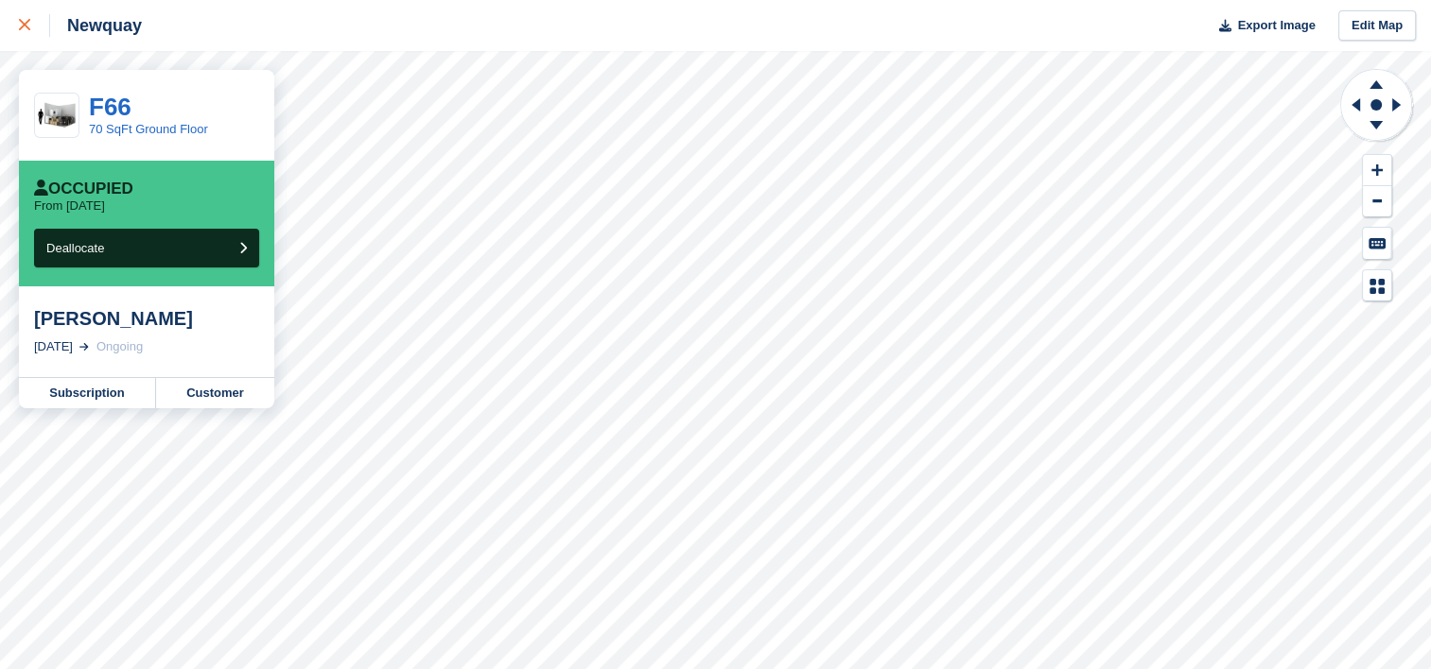
click at [23, 19] on div at bounding box center [34, 25] width 31 height 23
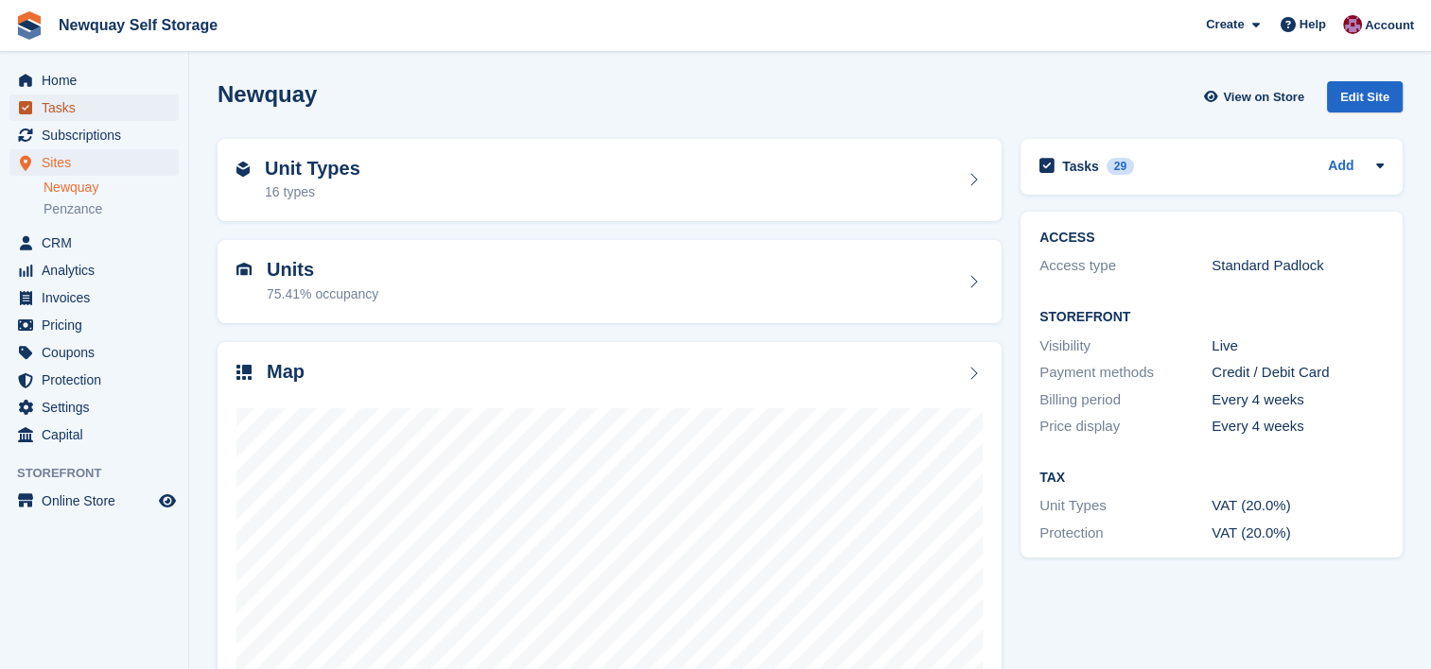
click at [53, 109] on span "Tasks" at bounding box center [98, 108] width 113 height 26
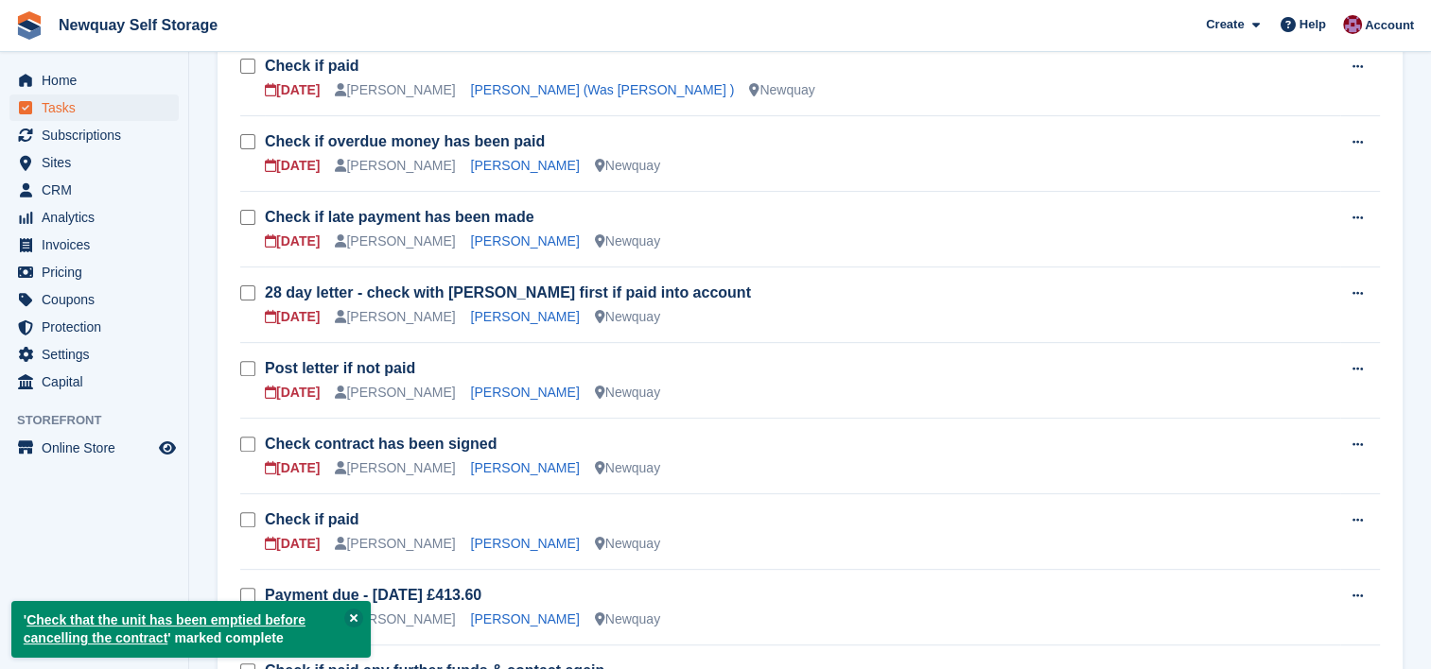
scroll to position [696, 0]
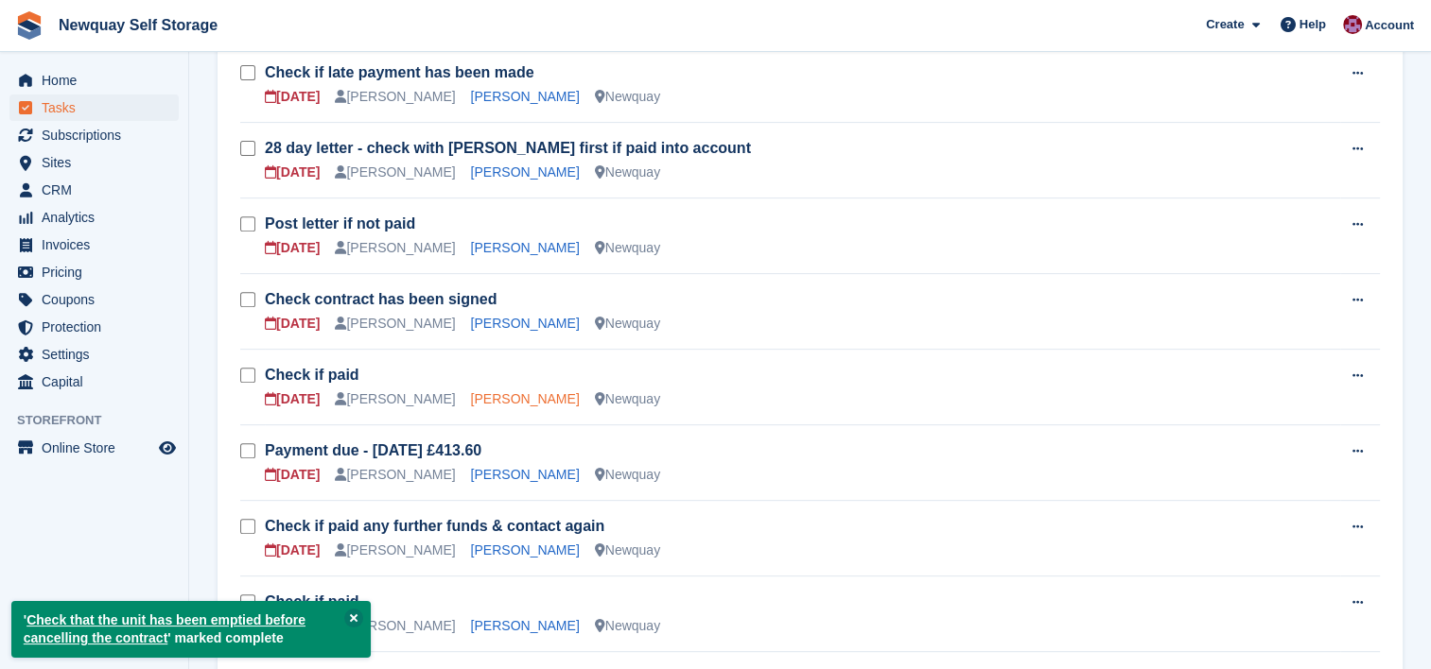
click at [483, 395] on link "Gina Blower" at bounding box center [525, 398] width 109 height 15
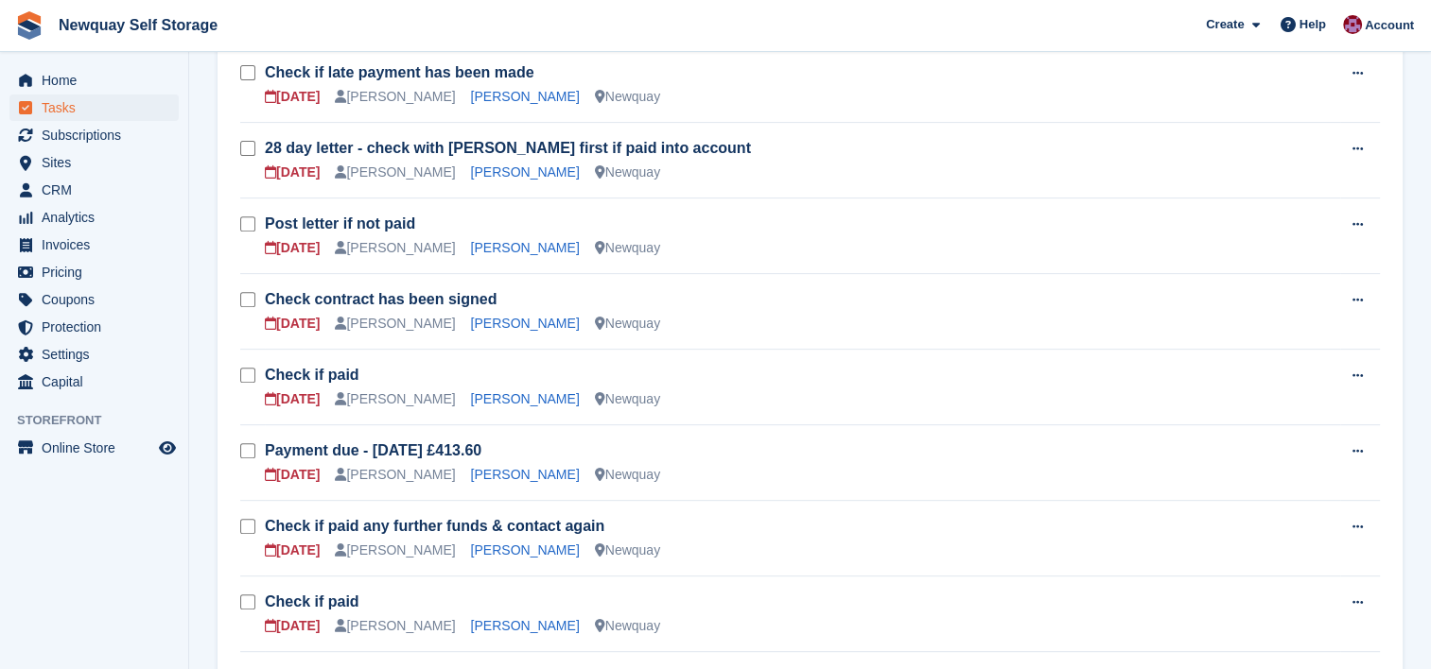
scroll to position [840, 0]
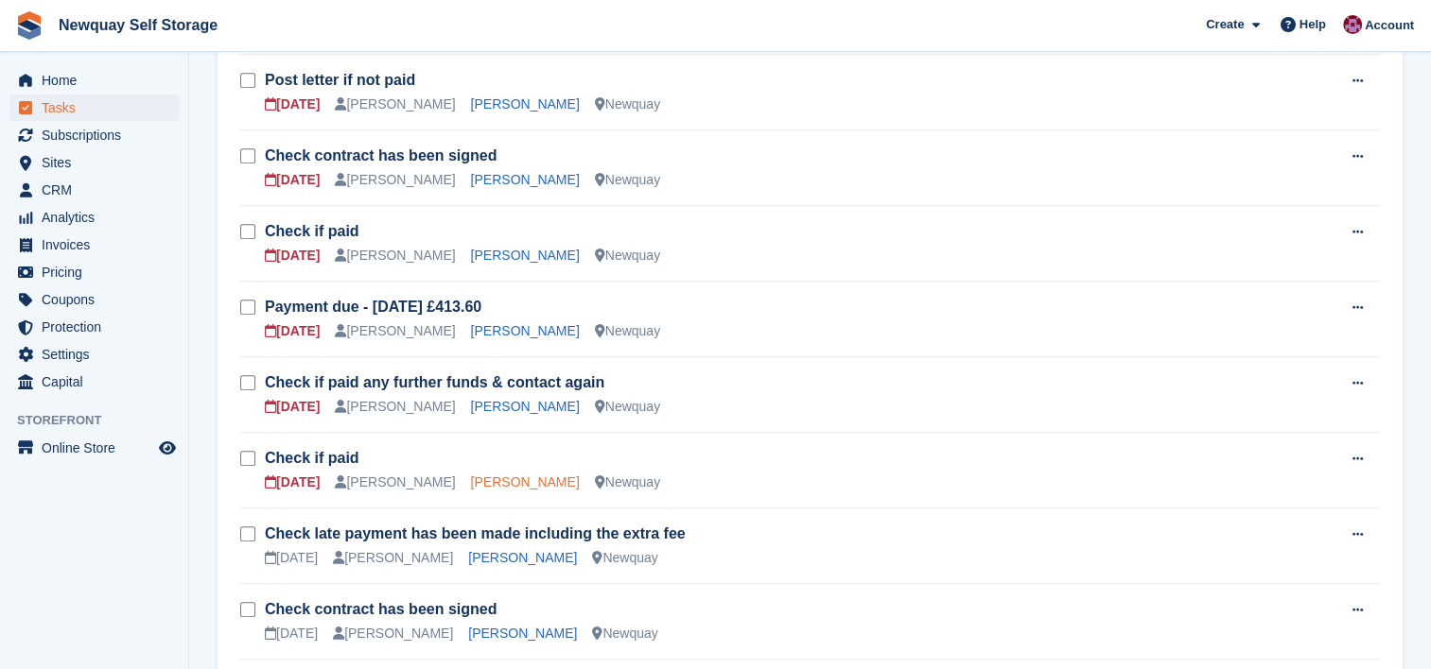
click at [471, 475] on link "Damien Diablo" at bounding box center [525, 482] width 109 height 15
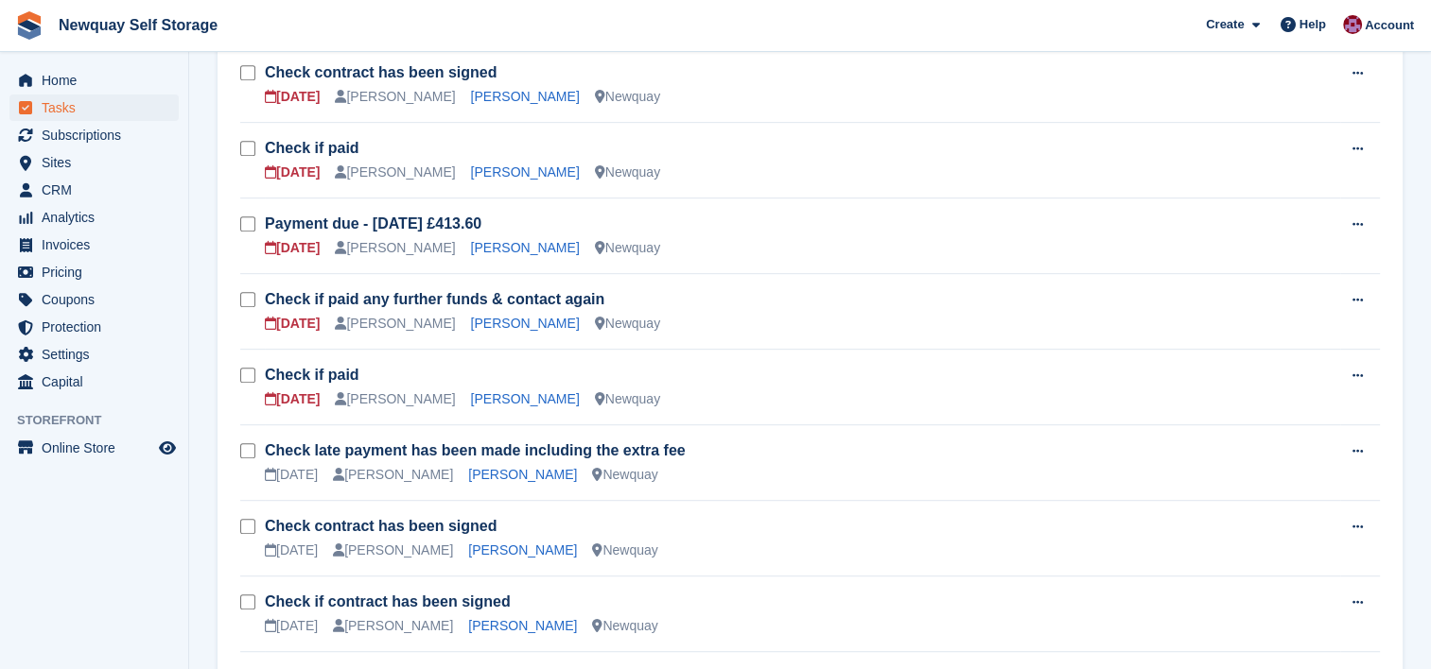
scroll to position [923, 0]
click at [499, 470] on link "Sonia Forgham" at bounding box center [522, 474] width 109 height 15
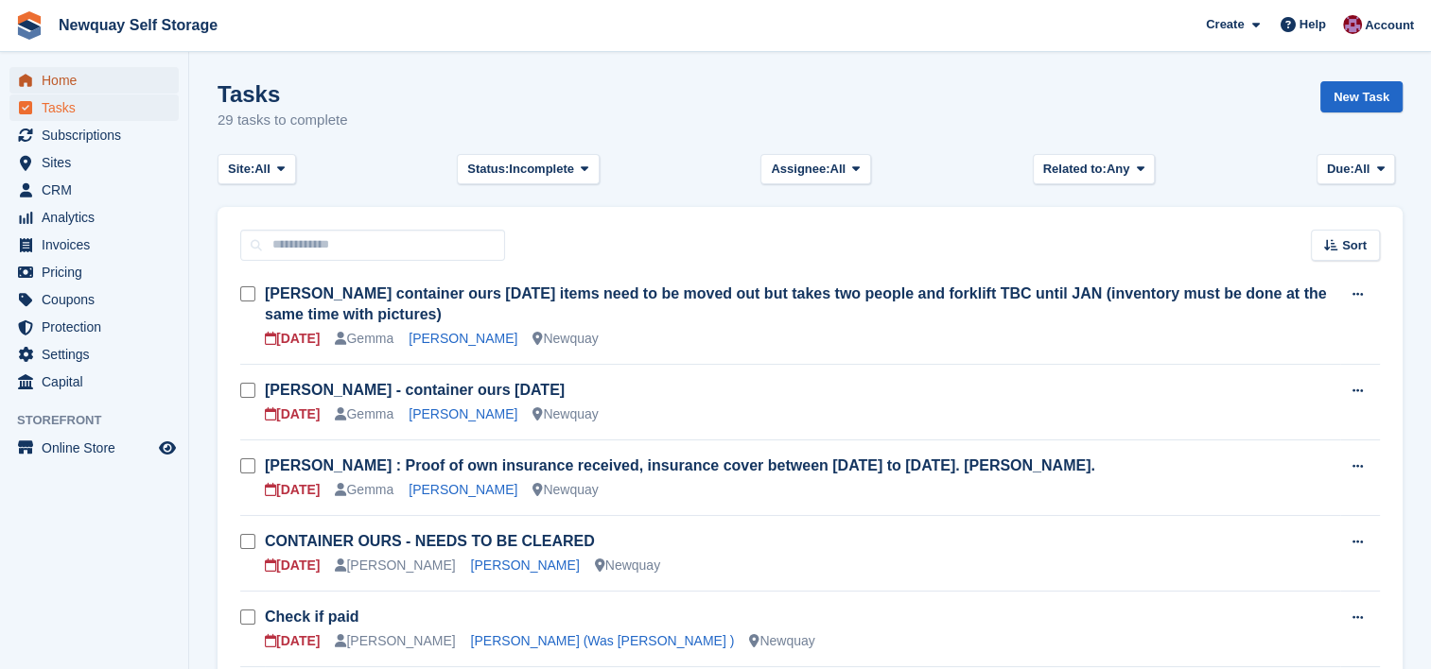
click at [67, 75] on span "Home" at bounding box center [98, 80] width 113 height 26
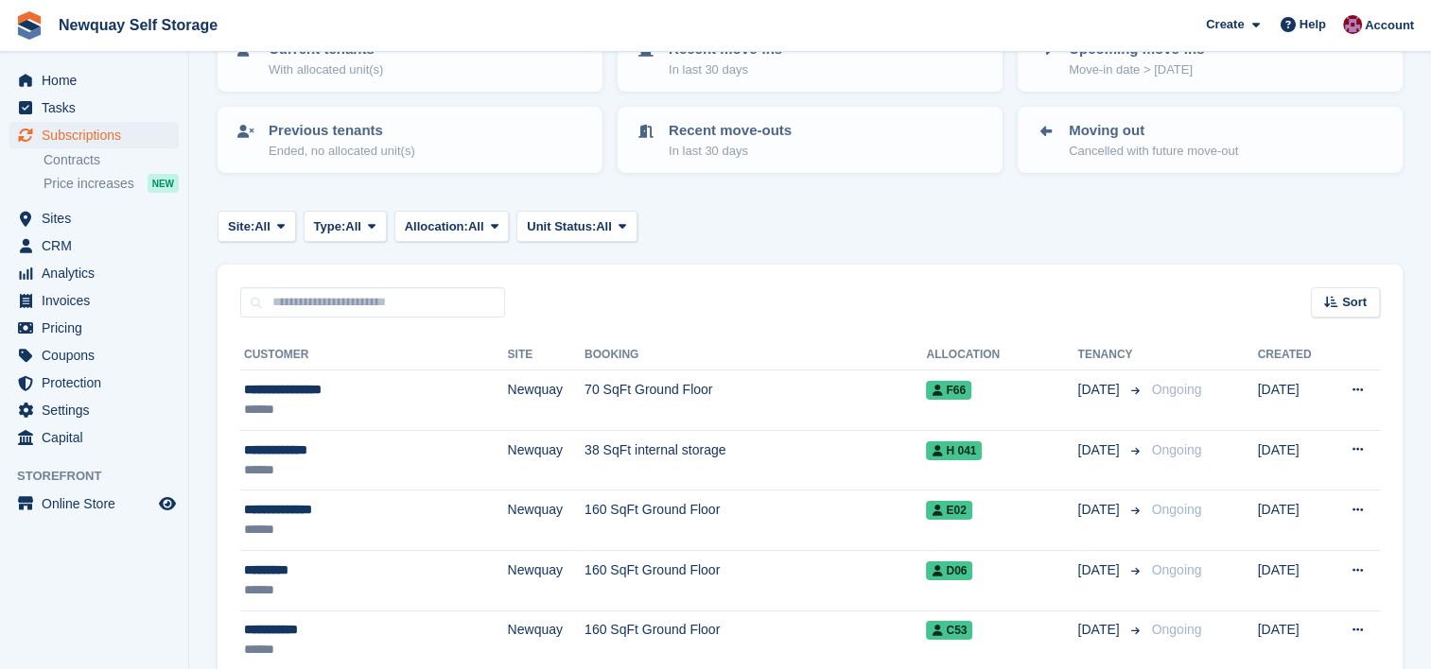
scroll to position [155, 0]
